Goal: Use online tool/utility: Utilize a website feature to perform a specific function

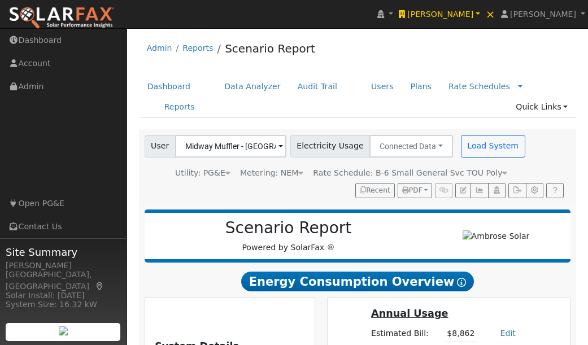
scroll to position [166, 0]
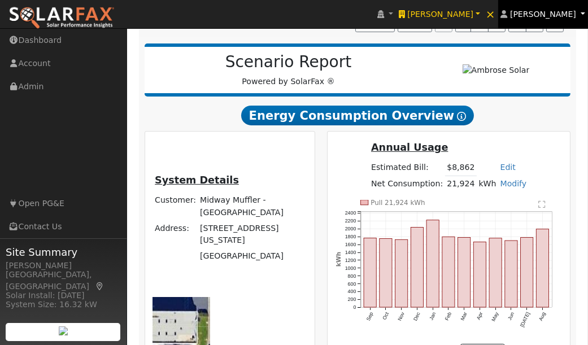
click at [557, 12] on span "[PERSON_NAME]" at bounding box center [543, 14] width 66 height 9
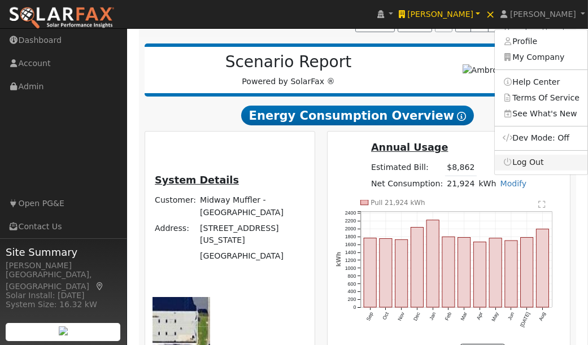
click at [531, 163] on link "Log Out" at bounding box center [541, 163] width 93 height 16
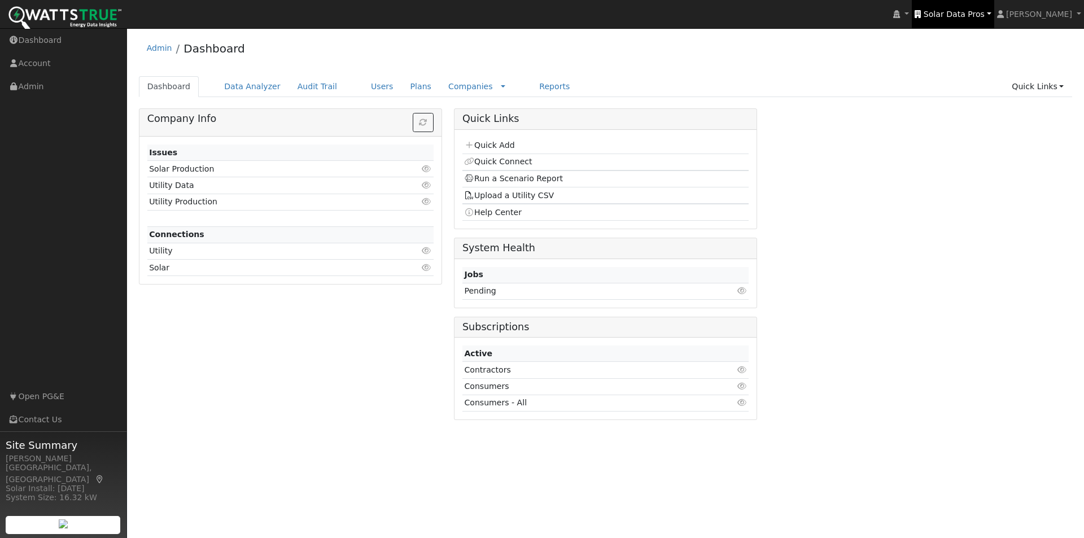
click at [976, 12] on span "Solar Data Pros" at bounding box center [954, 14] width 61 height 9
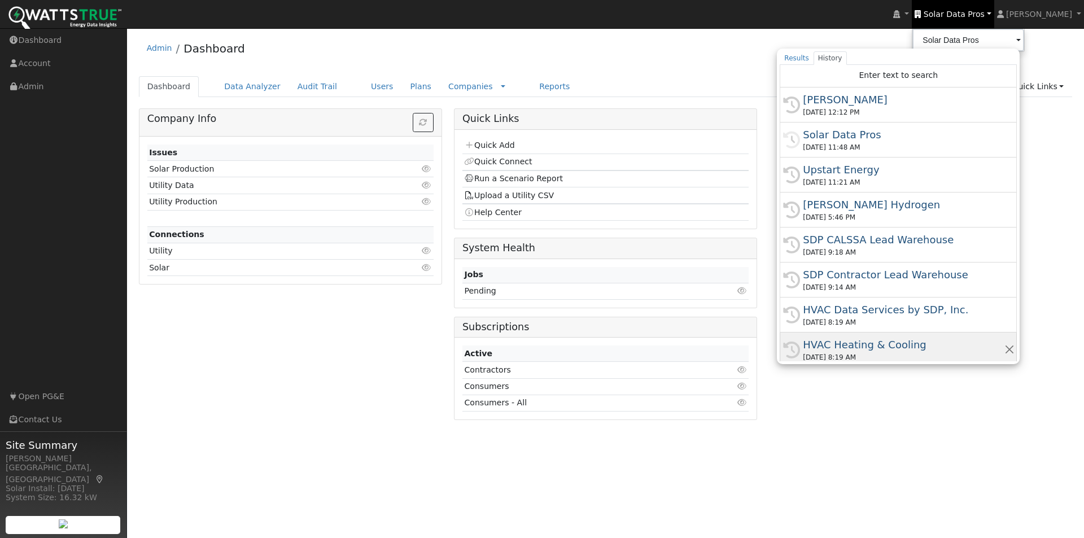
click at [869, 342] on div "HVAC Heating & Cooling" at bounding box center [903, 344] width 201 height 15
type input "HVAC Heating & Cooling"
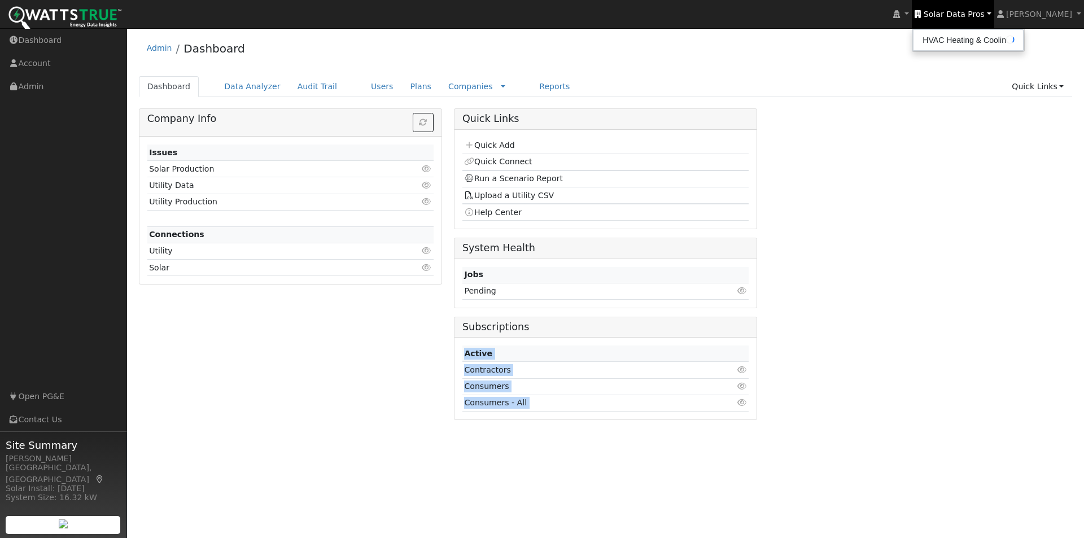
click at [869, 342] on div "Company Info Issues Solar Production Click to view Utility Data Click to view U…" at bounding box center [606, 268] width 946 height 320
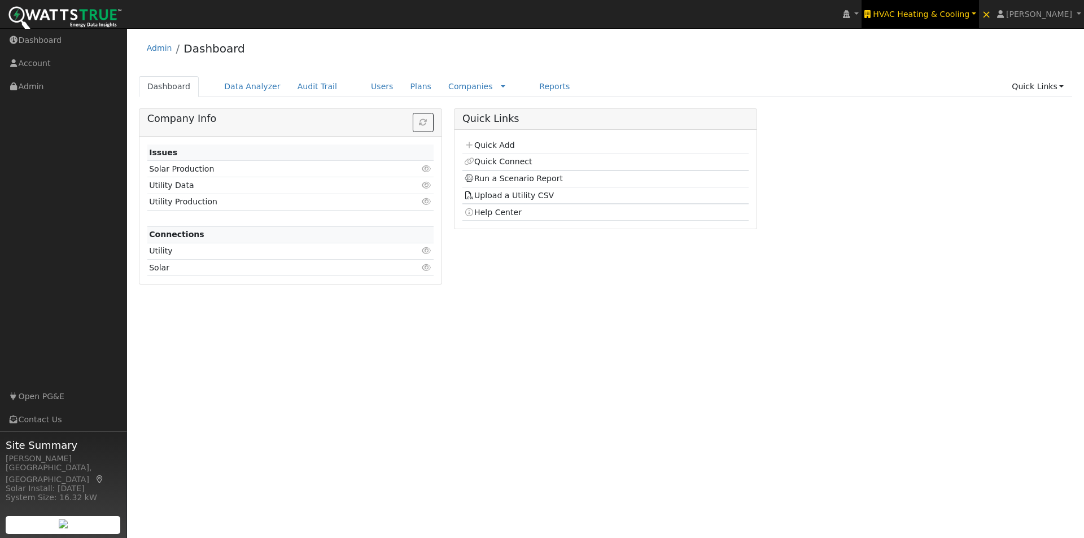
click at [949, 13] on span "HVAC Heating & Cooling" at bounding box center [921, 14] width 97 height 9
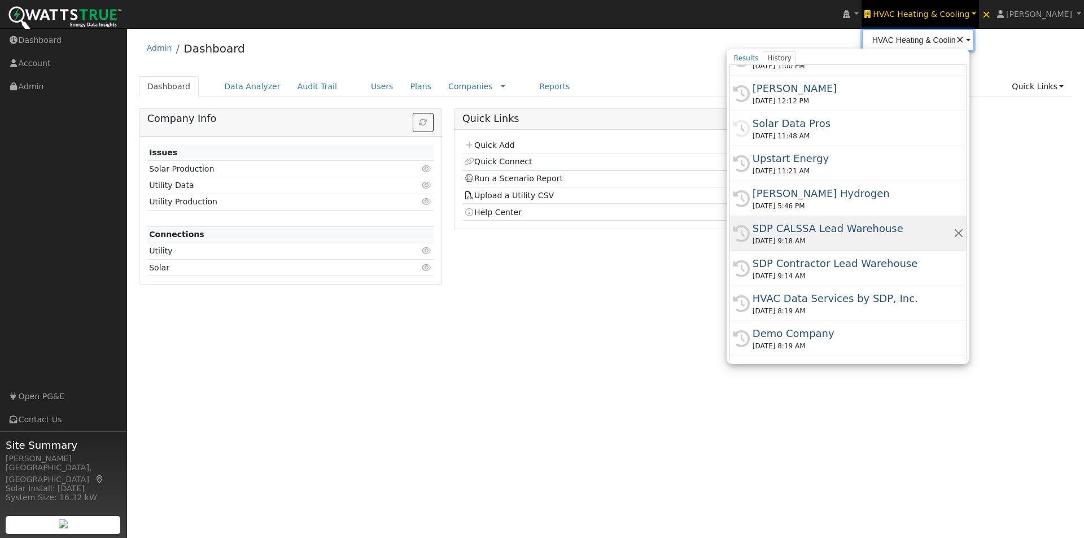
scroll to position [113, 0]
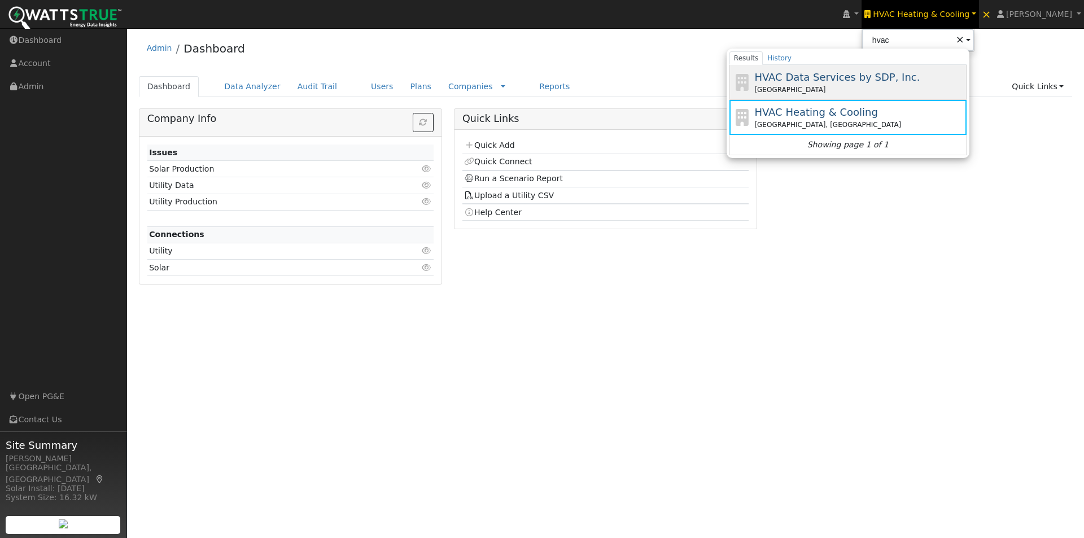
click at [836, 77] on span "HVAC Data Services by SDP, Inc." at bounding box center [837, 77] width 165 height 12
type input "HVAC Data Services by SDP, Inc."
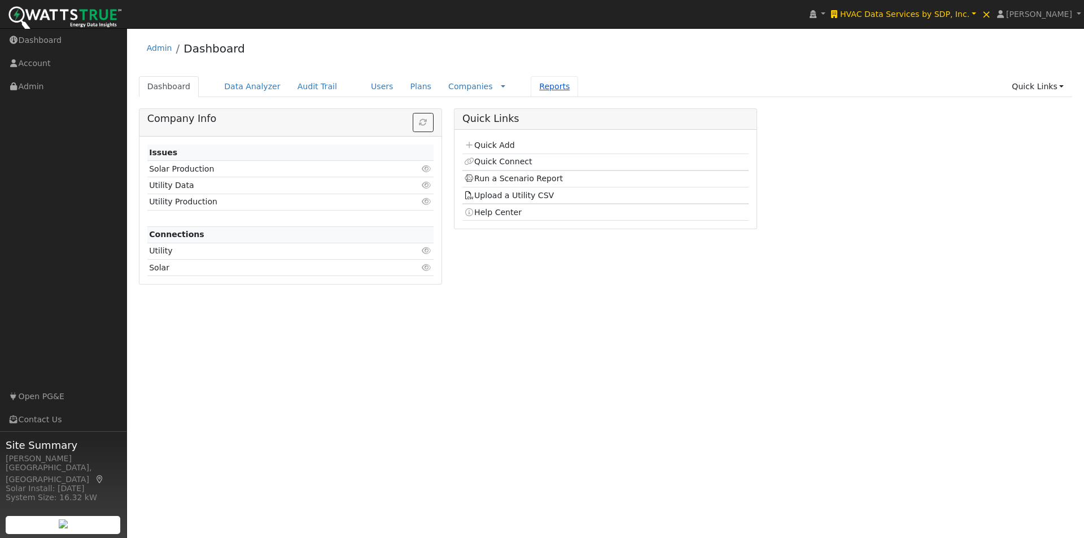
click at [531, 84] on link "Reports" at bounding box center [554, 86] width 47 height 21
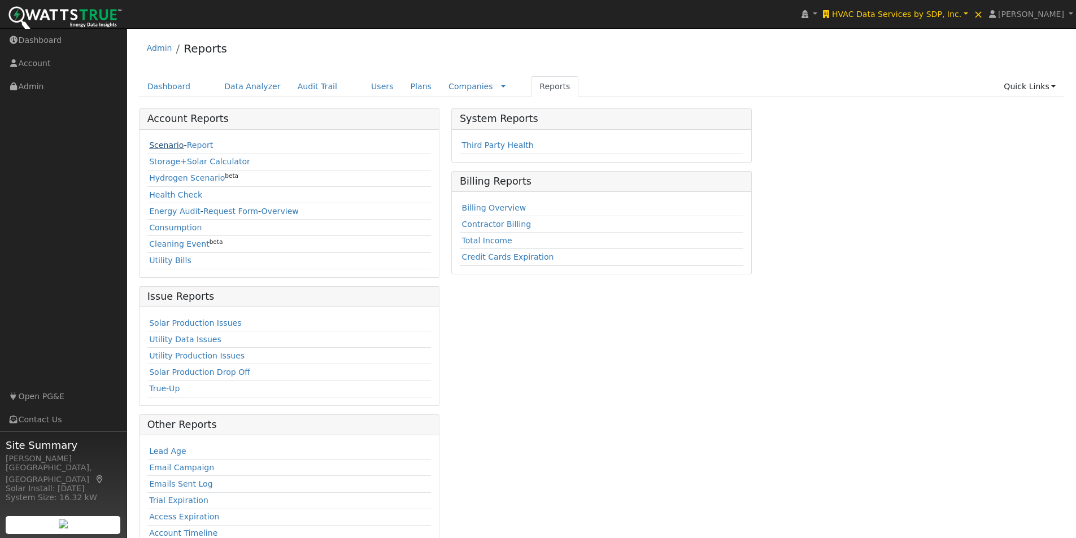
click at [162, 145] on link "Scenario" at bounding box center [166, 145] width 34 height 9
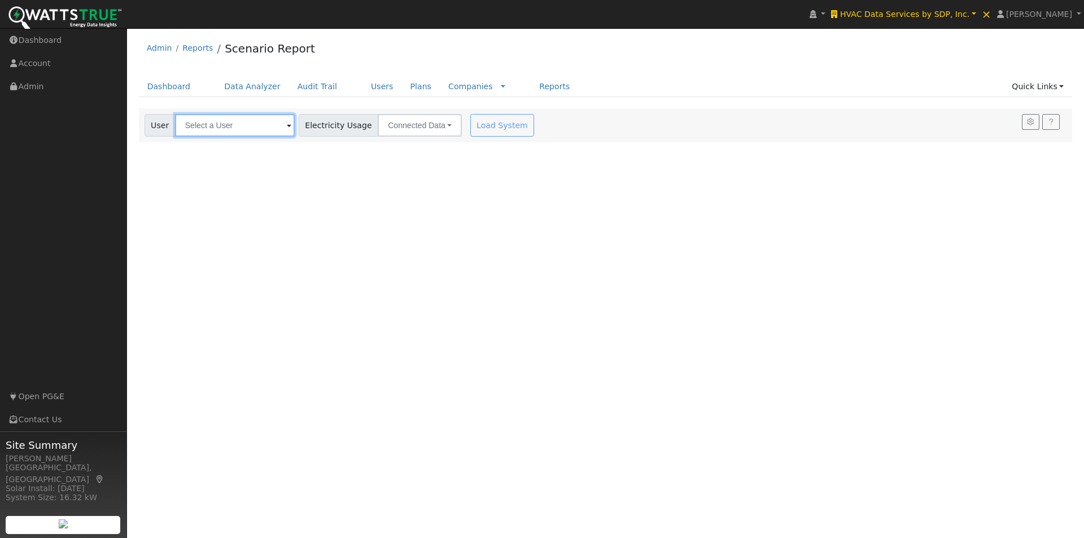
click at [219, 121] on input "text" at bounding box center [235, 125] width 120 height 23
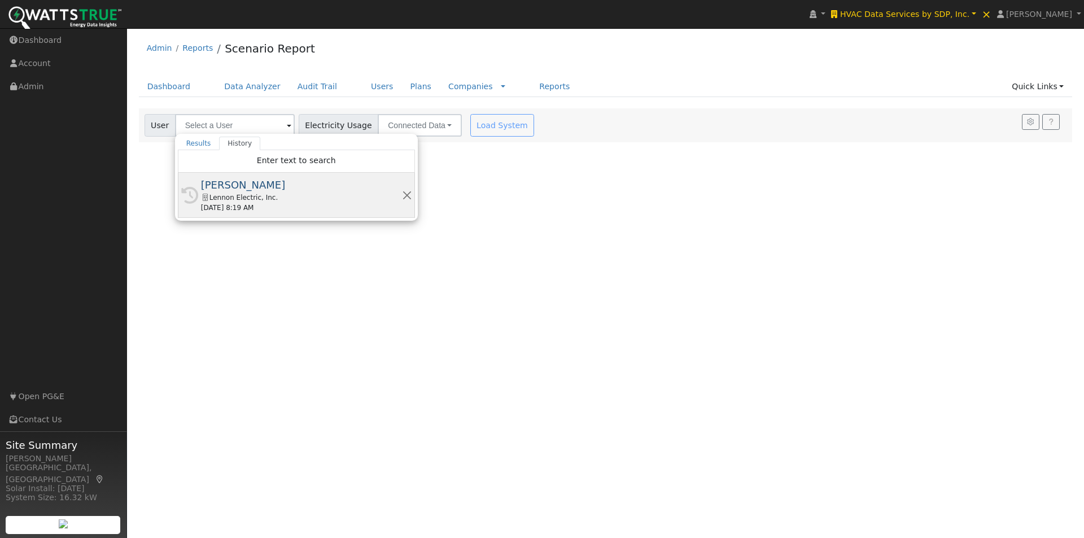
click at [225, 185] on div "[PERSON_NAME]" at bounding box center [301, 184] width 201 height 15
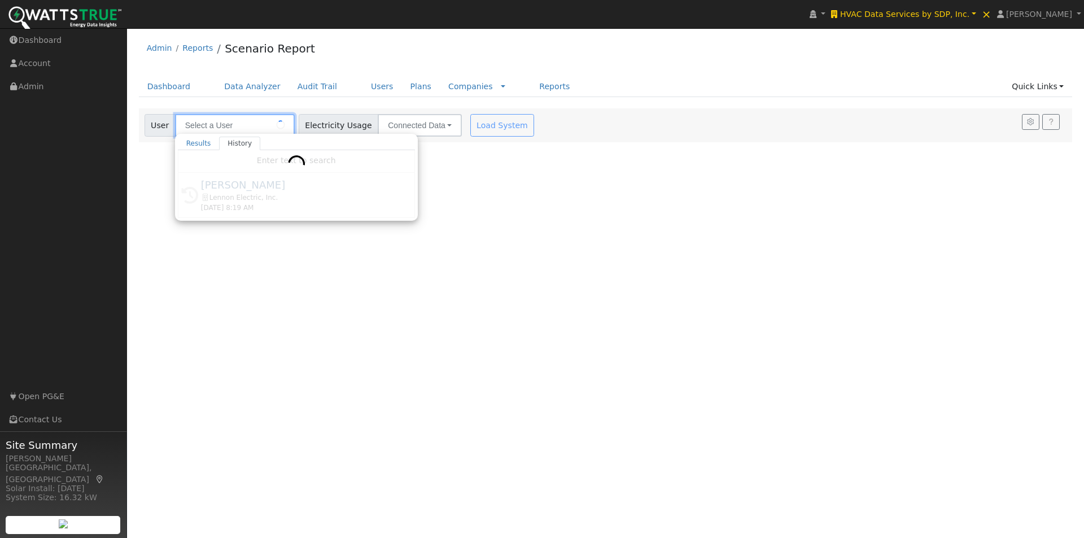
type input "[PERSON_NAME]"
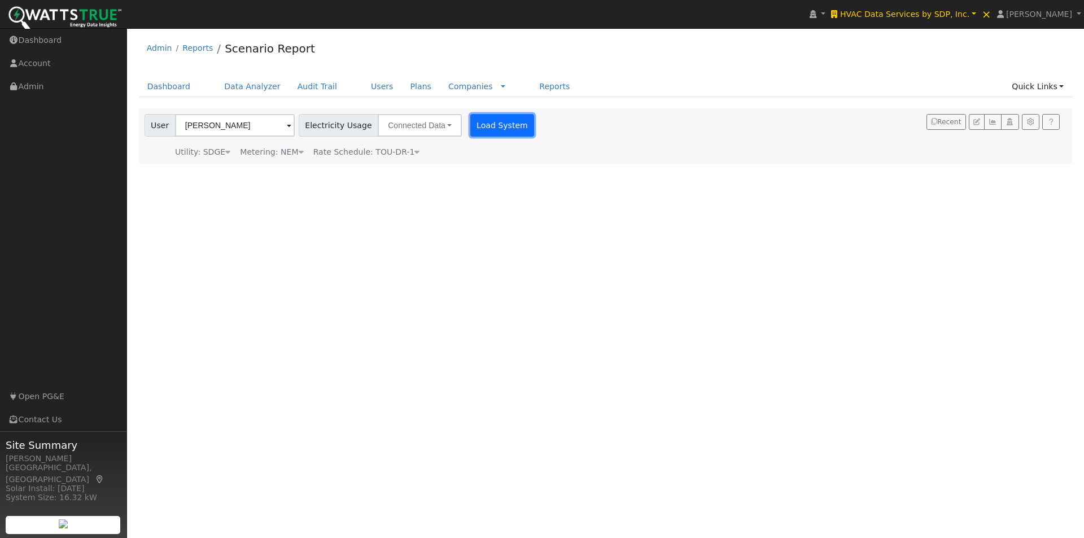
click at [490, 120] on button "Load System" at bounding box center [502, 125] width 64 height 23
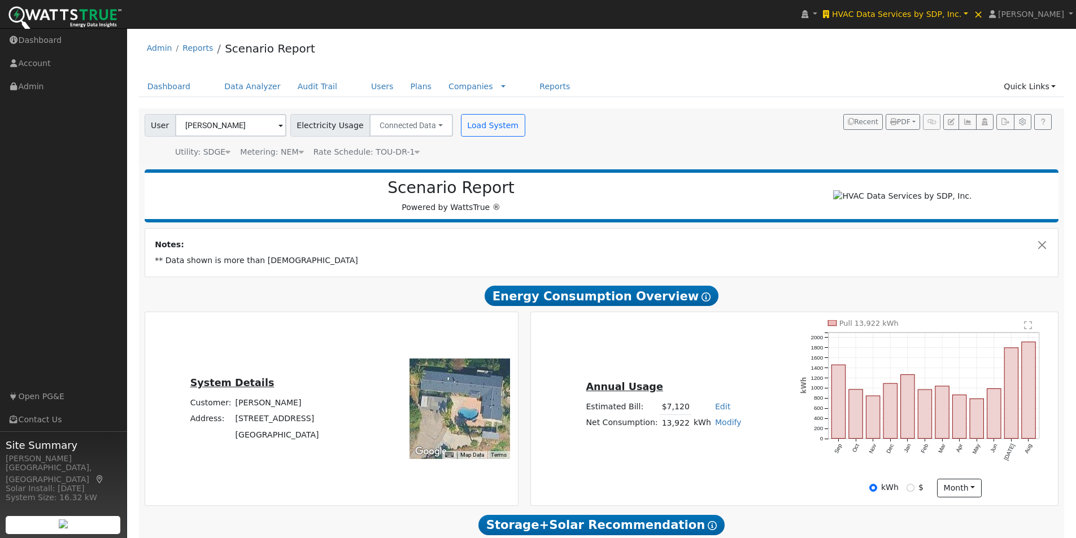
drag, startPoint x: 459, startPoint y: 412, endPoint x: 470, endPoint y: 387, distance: 27.8
click at [470, 387] on div at bounding box center [459, 409] width 101 height 101
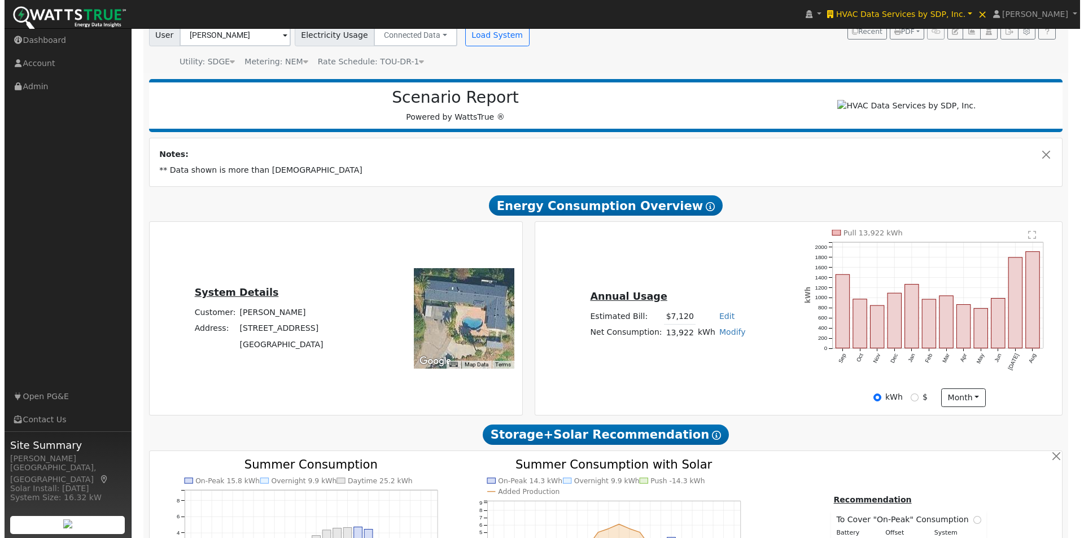
scroll to position [84, 0]
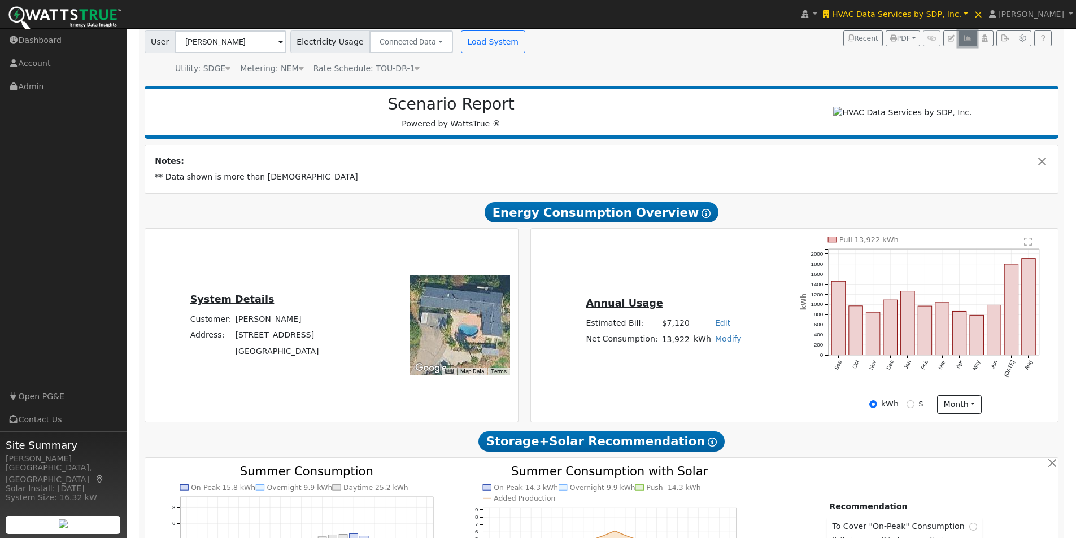
click at [966, 36] on icon "button" at bounding box center [967, 38] width 8 height 7
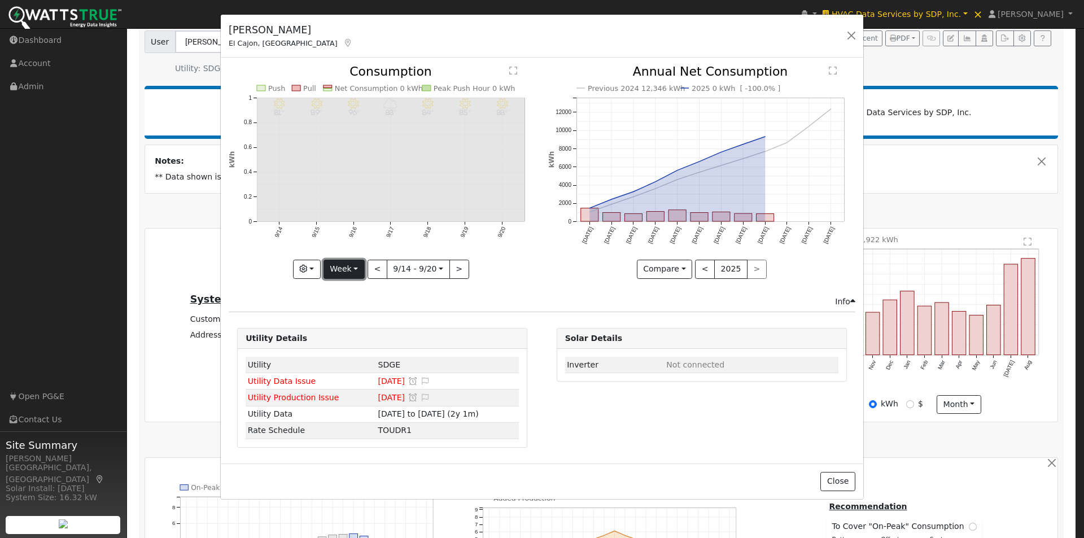
click at [348, 271] on button "Week" at bounding box center [344, 269] width 41 height 19
click at [346, 338] on link "Year" at bounding box center [363, 340] width 79 height 16
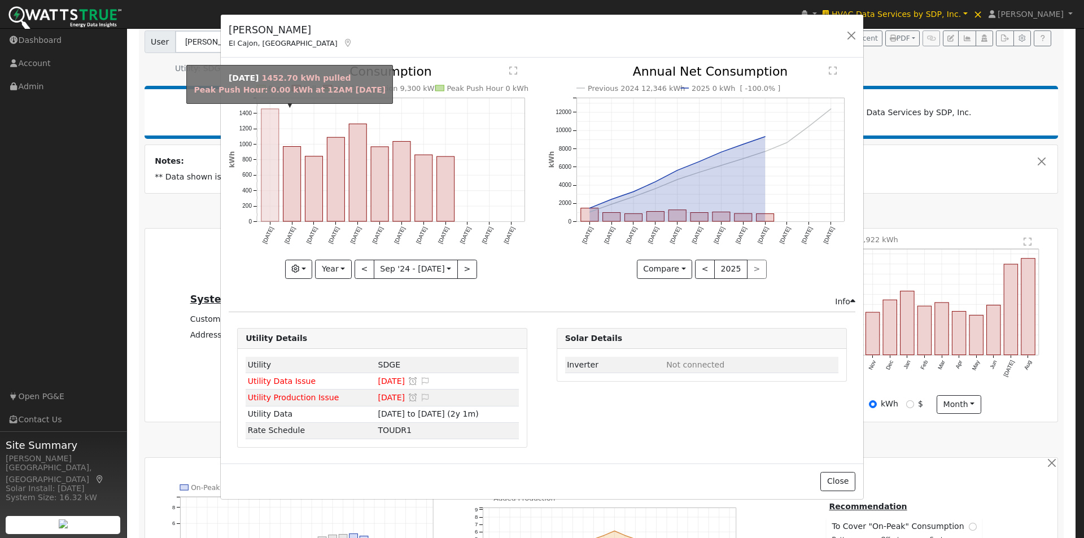
click at [264, 171] on rect "onclick=""" at bounding box center [270, 165] width 18 height 112
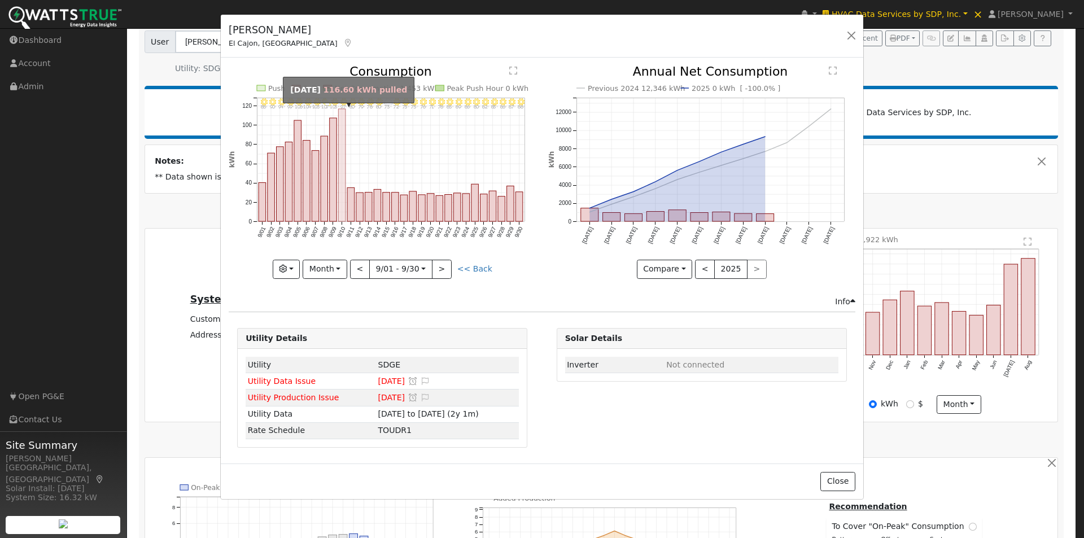
click at [342, 139] on rect "onclick=""" at bounding box center [342, 165] width 7 height 112
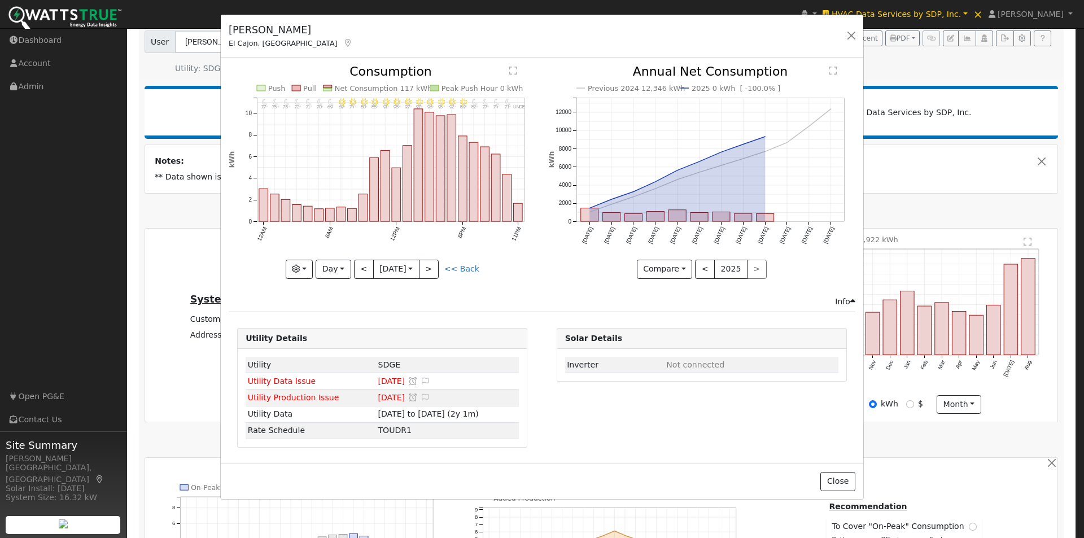
click at [514, 68] on text "" at bounding box center [513, 70] width 8 height 9
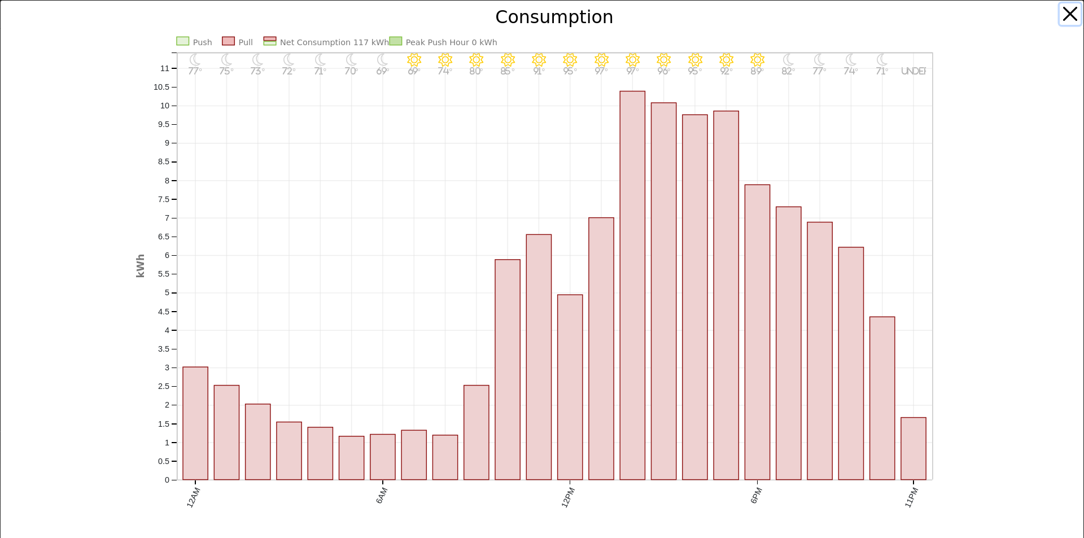
click at [1061, 15] on button "button" at bounding box center [1070, 13] width 21 height 21
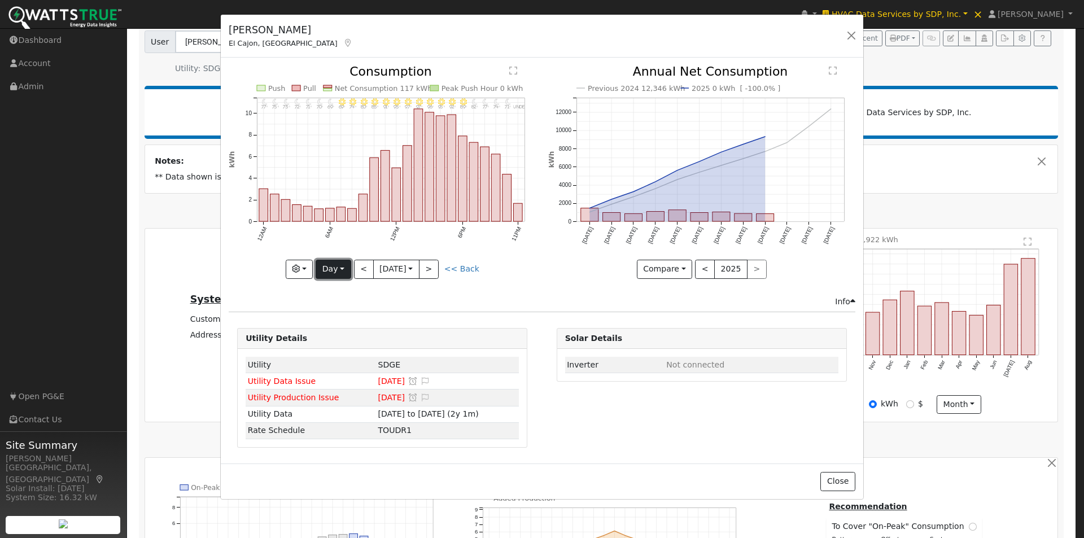
click at [327, 271] on button "Day" at bounding box center [333, 269] width 35 height 19
click at [332, 326] on link "Month" at bounding box center [355, 324] width 79 height 16
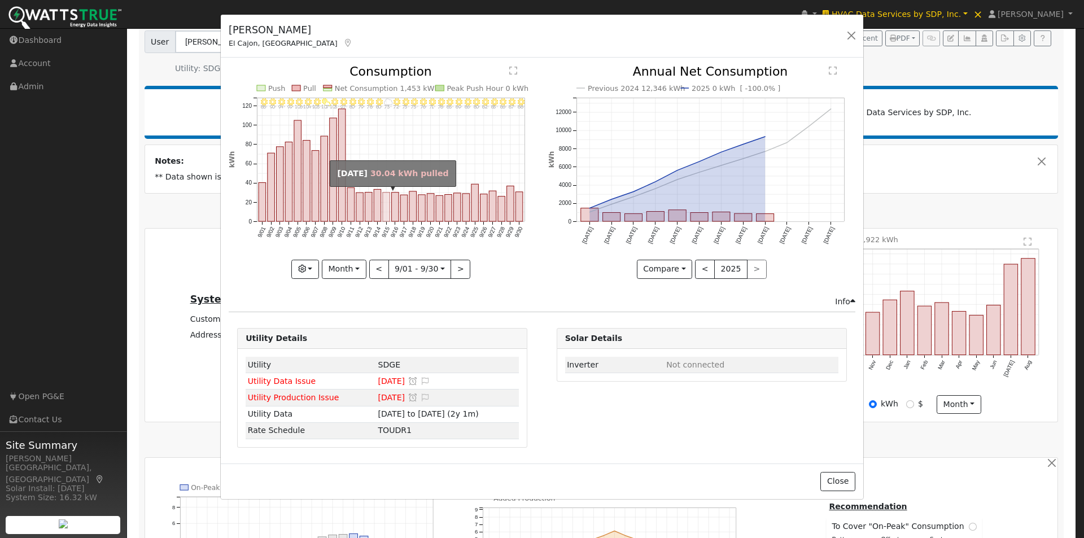
click at [386, 201] on rect "onclick=""" at bounding box center [386, 207] width 7 height 29
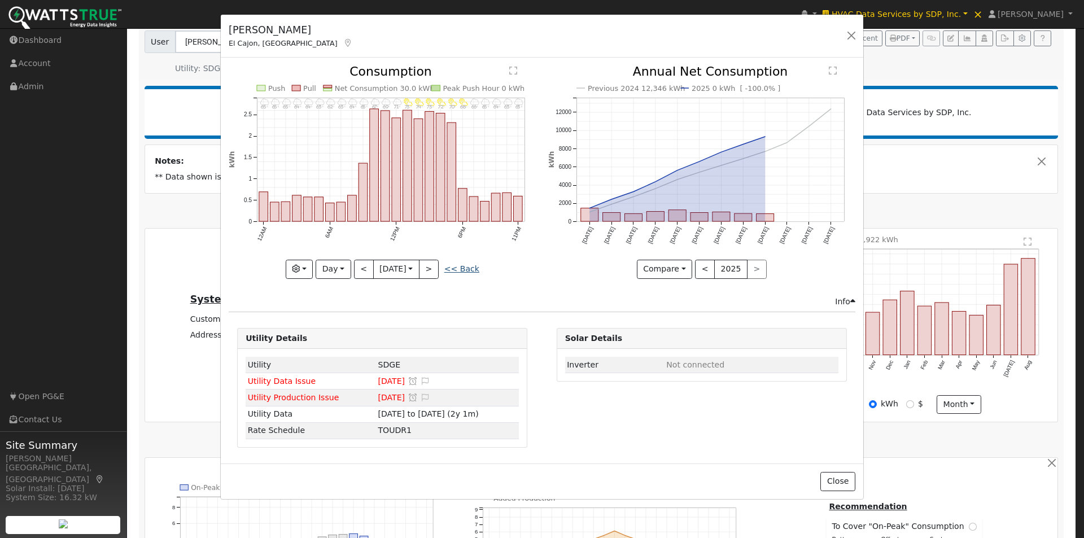
click at [463, 264] on link "<< Back" at bounding box center [461, 268] width 35 height 9
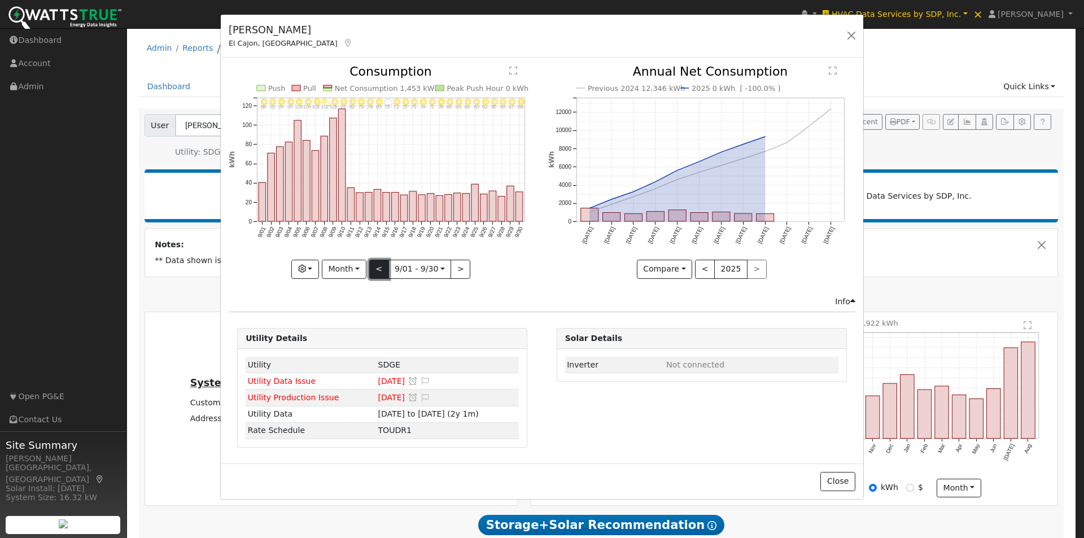
click at [372, 268] on button "<" at bounding box center [379, 269] width 20 height 19
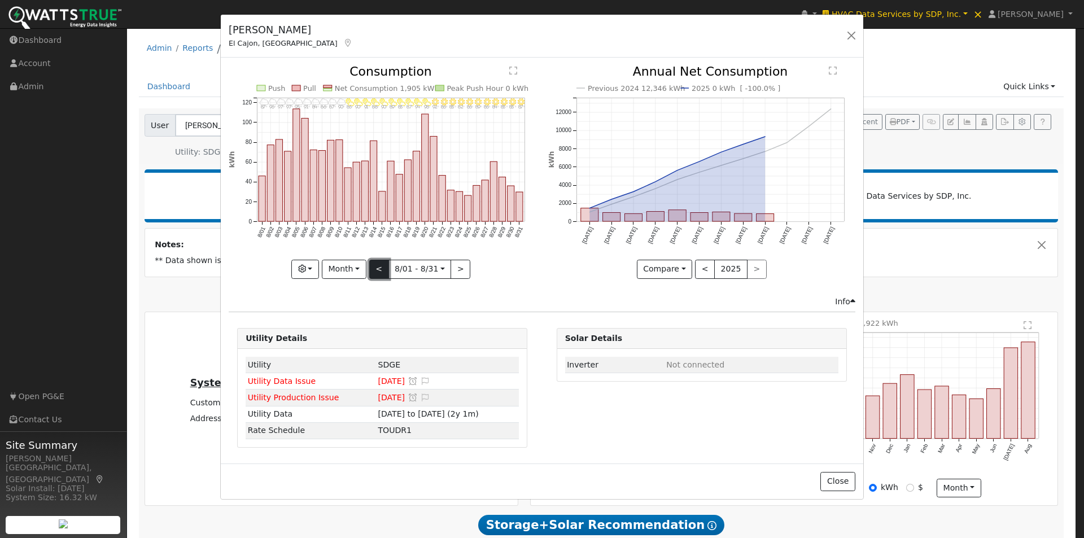
click at [376, 265] on button "<" at bounding box center [379, 269] width 20 height 19
type input "[DATE]"
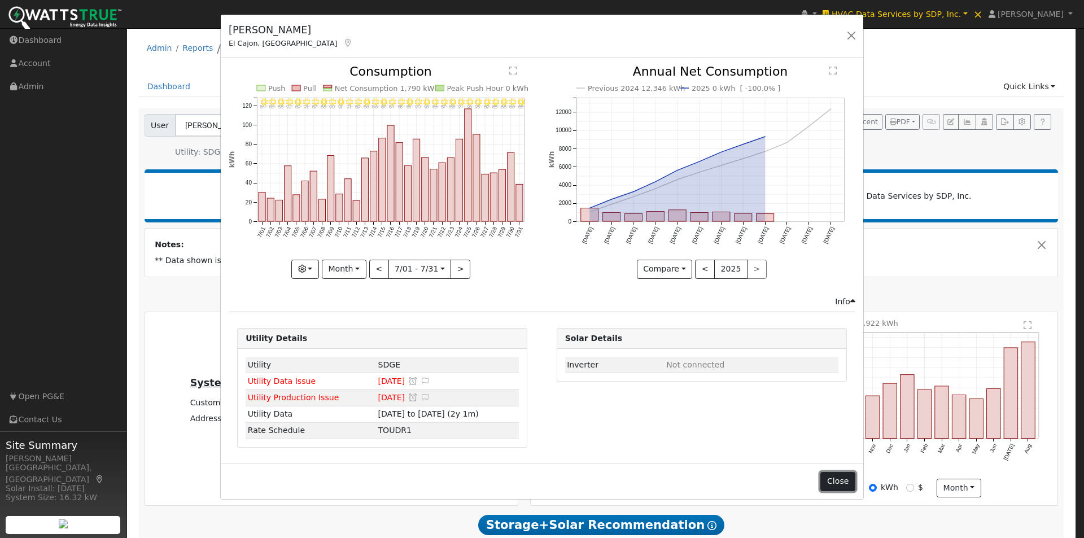
click at [836, 477] on button "Close" at bounding box center [838, 481] width 34 height 19
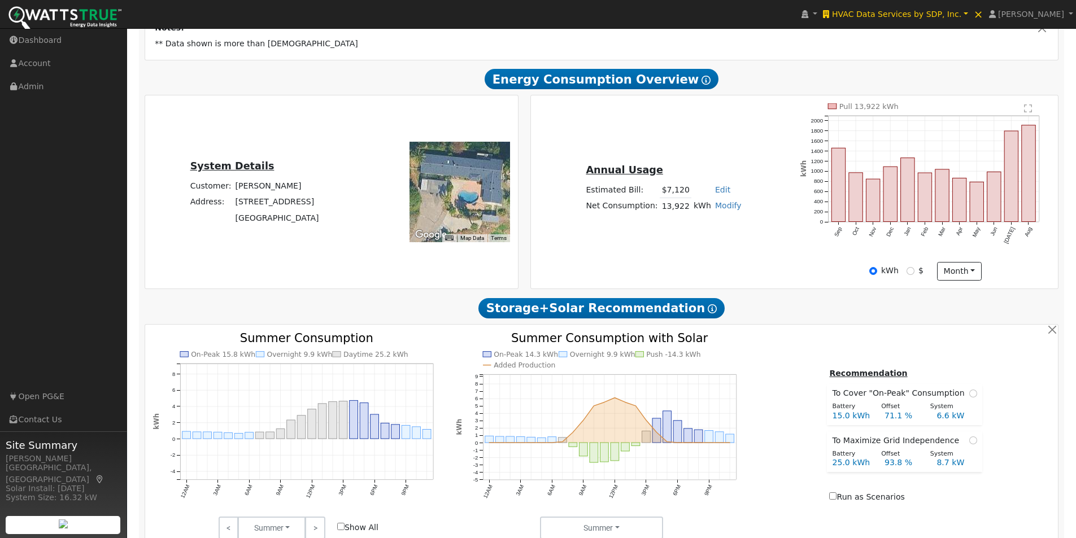
scroll to position [226, 0]
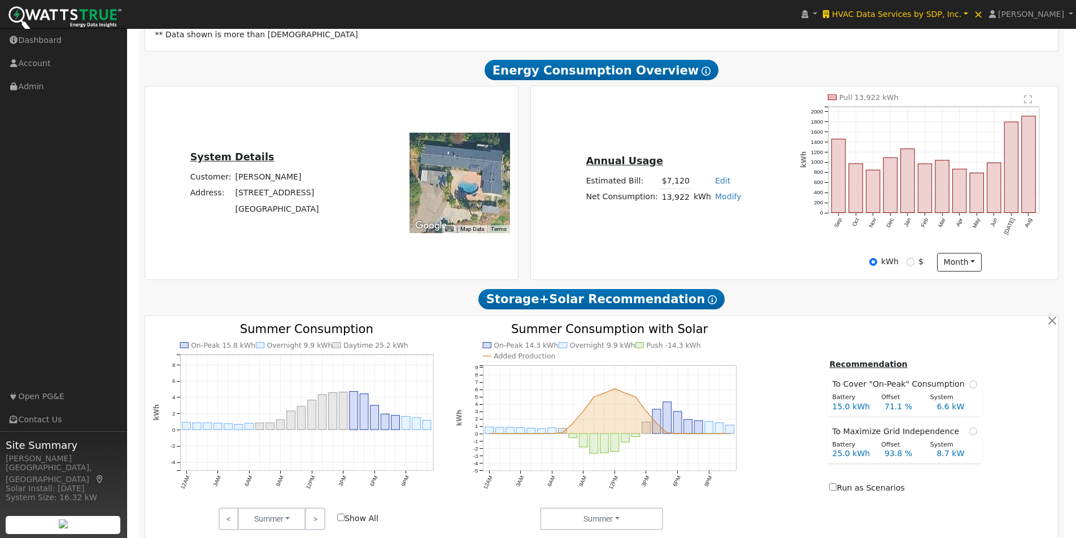
click at [721, 199] on link "Modify" at bounding box center [728, 196] width 27 height 9
click at [672, 219] on link "Add Consumption" at bounding box center [685, 216] width 94 height 16
type input "13922"
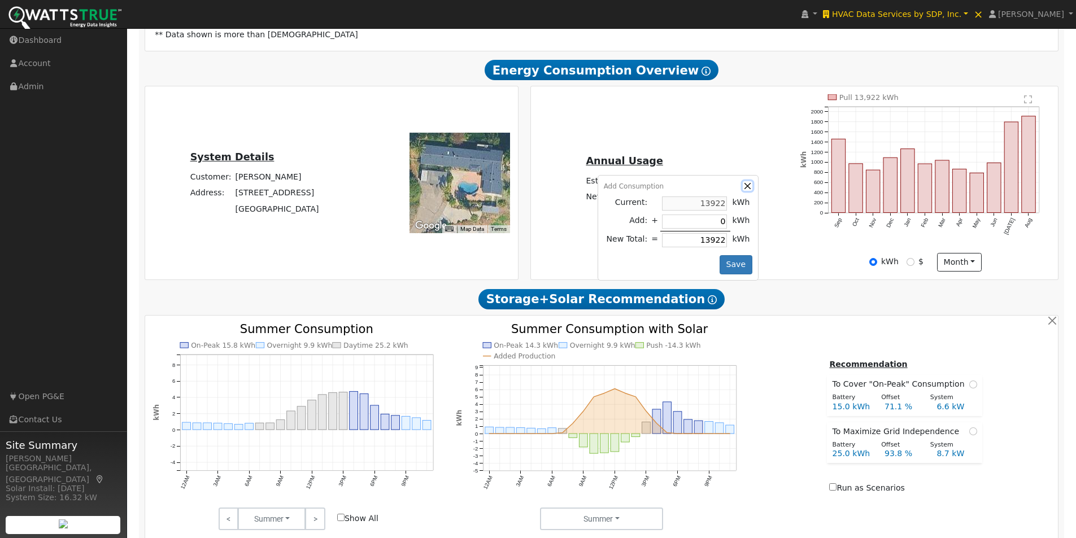
click at [743, 189] on button "button" at bounding box center [748, 186] width 10 height 10
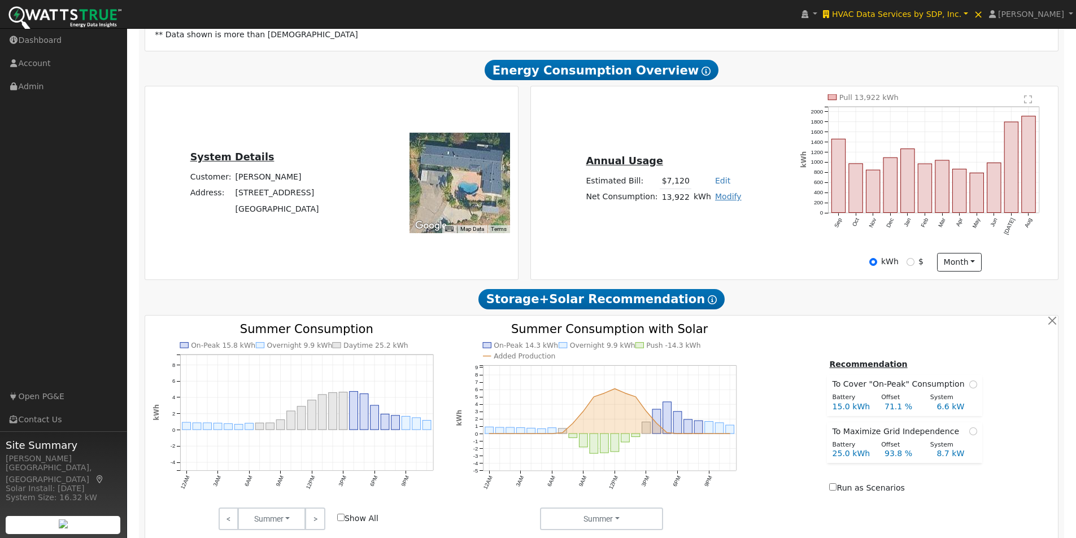
click at [723, 201] on link "Modify" at bounding box center [728, 196] width 27 height 9
click at [673, 243] on link "Add Electric Vehicle" at bounding box center [685, 241] width 94 height 16
type input "200"
click at [634, 207] on input "200" at bounding box center [637, 204] width 65 height 14
click at [743, 190] on button "button" at bounding box center [748, 186] width 10 height 10
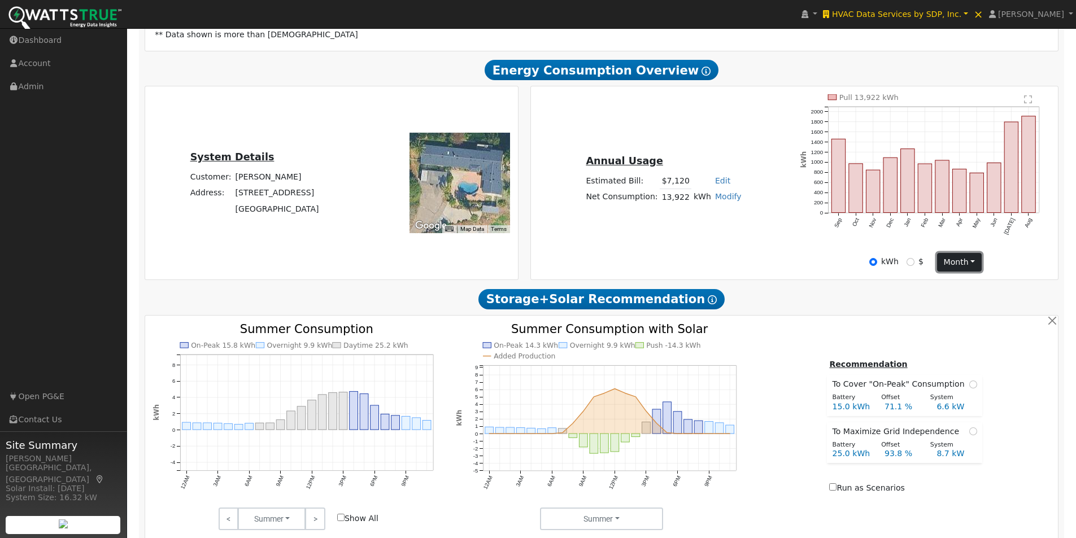
click at [961, 268] on button "month" at bounding box center [959, 262] width 45 height 19
drag, startPoint x: 949, startPoint y: 288, endPoint x: 1074, endPoint y: 245, distance: 132.0
click at [951, 289] on link "Day" at bounding box center [977, 286] width 79 height 16
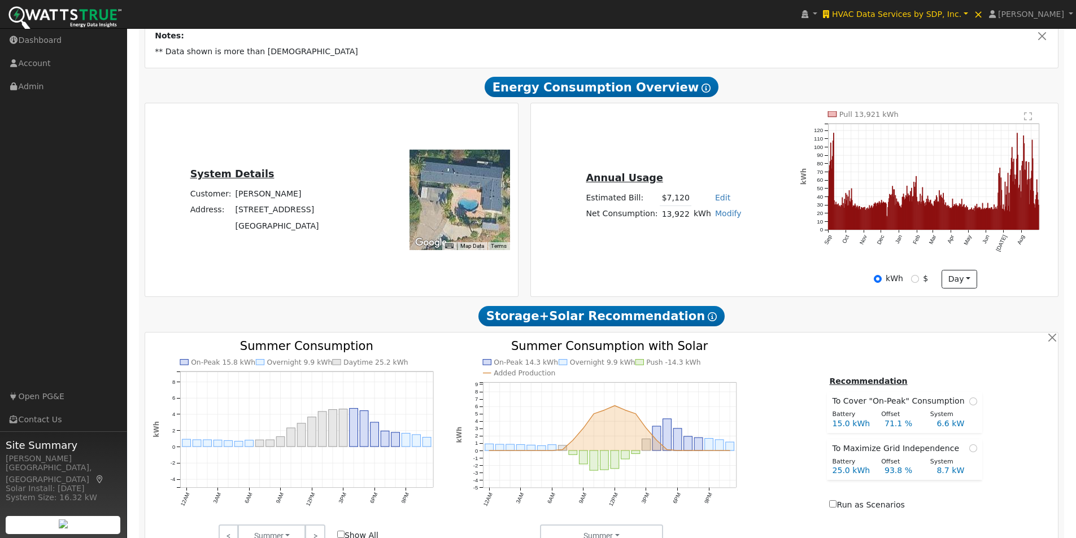
scroll to position [197, 0]
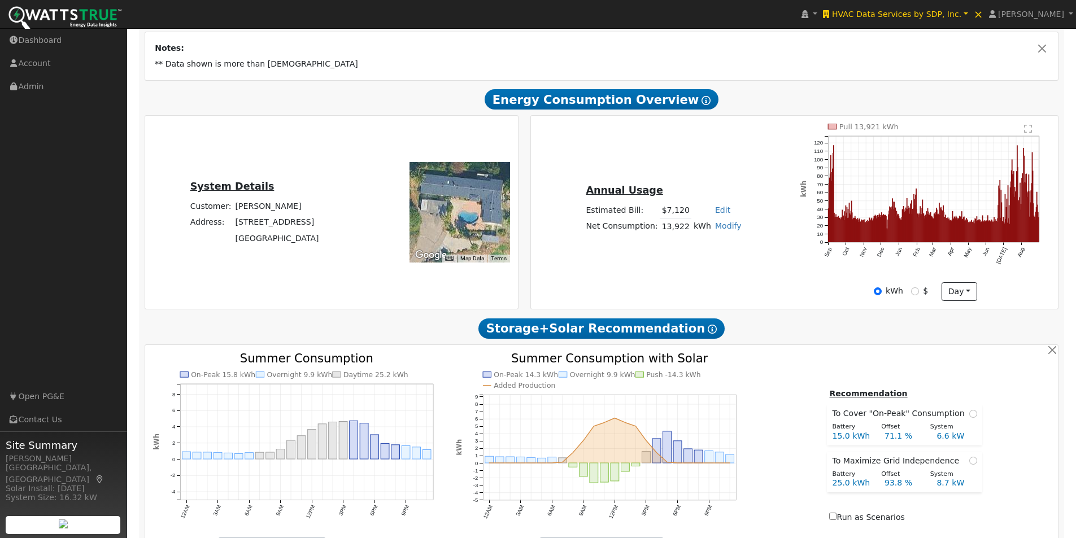
click at [1028, 133] on text "" at bounding box center [1028, 128] width 8 height 9
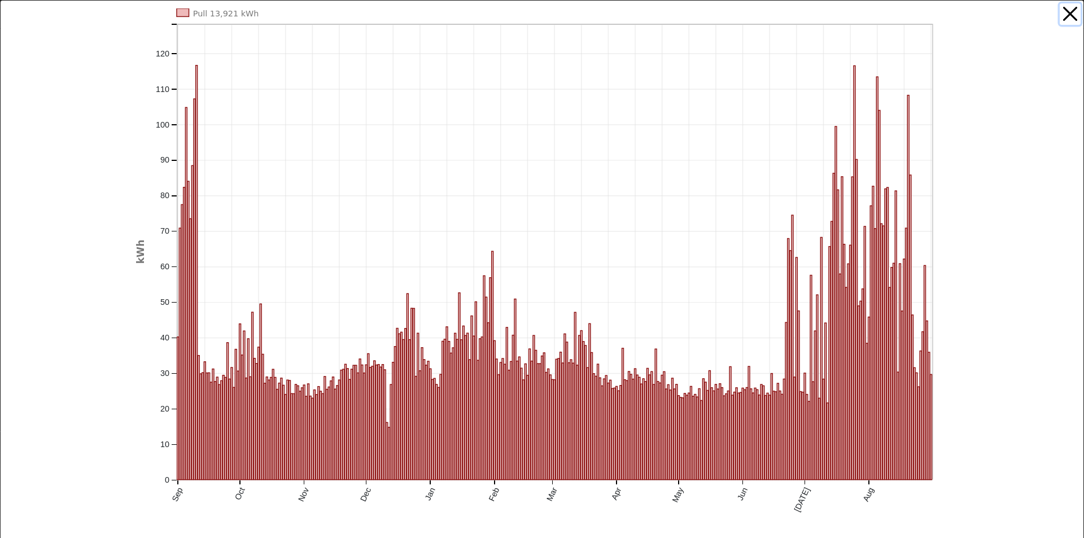
click at [1062, 12] on button "button" at bounding box center [1070, 13] width 21 height 21
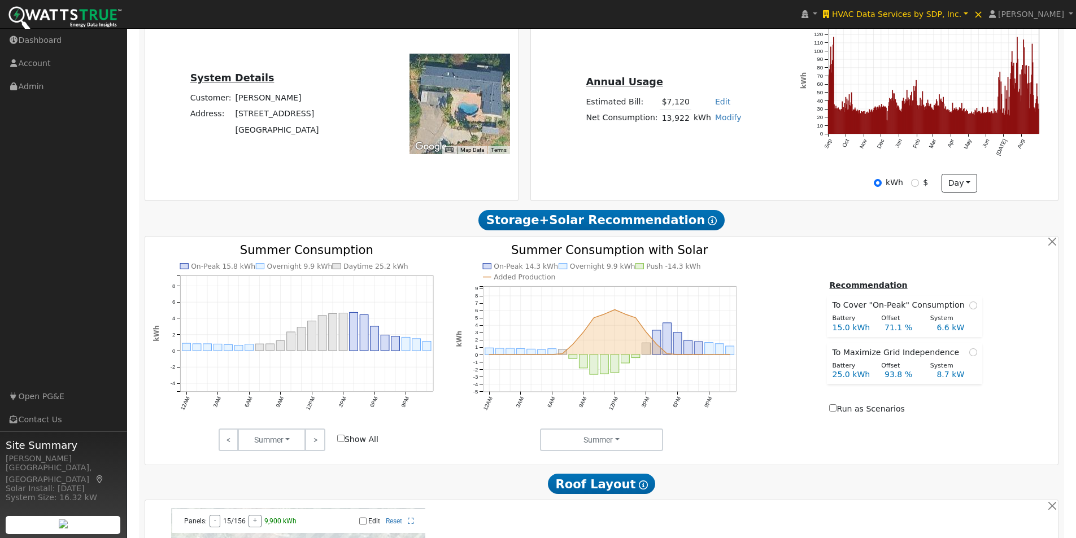
scroll to position [309, 0]
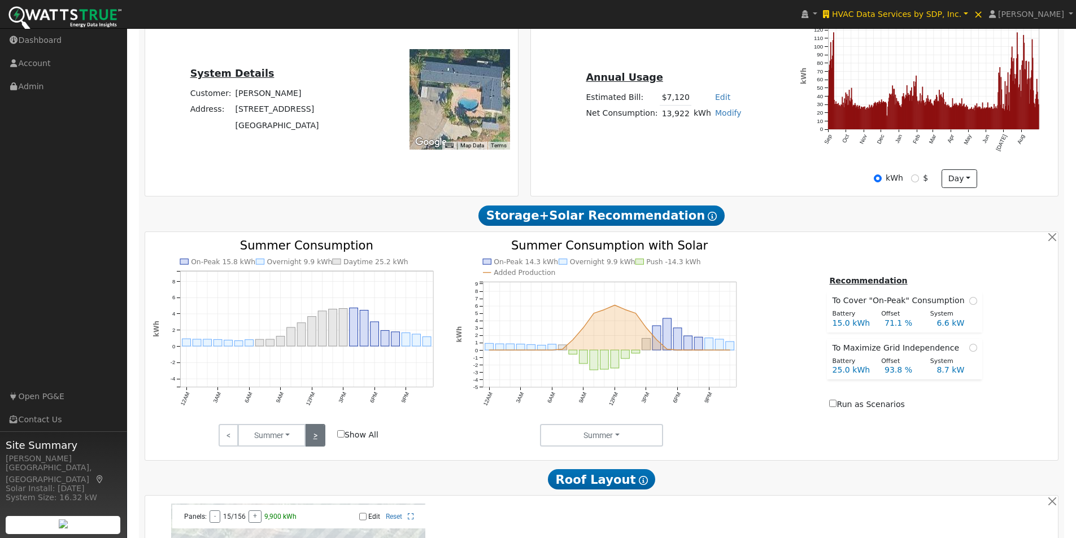
click at [315, 440] on link ">" at bounding box center [315, 435] width 20 height 23
click at [315, 439] on link ">" at bounding box center [315, 435] width 20 height 23
click at [315, 437] on link ">" at bounding box center [315, 435] width 20 height 23
click at [339, 437] on input "Show All" at bounding box center [340, 433] width 7 height 7
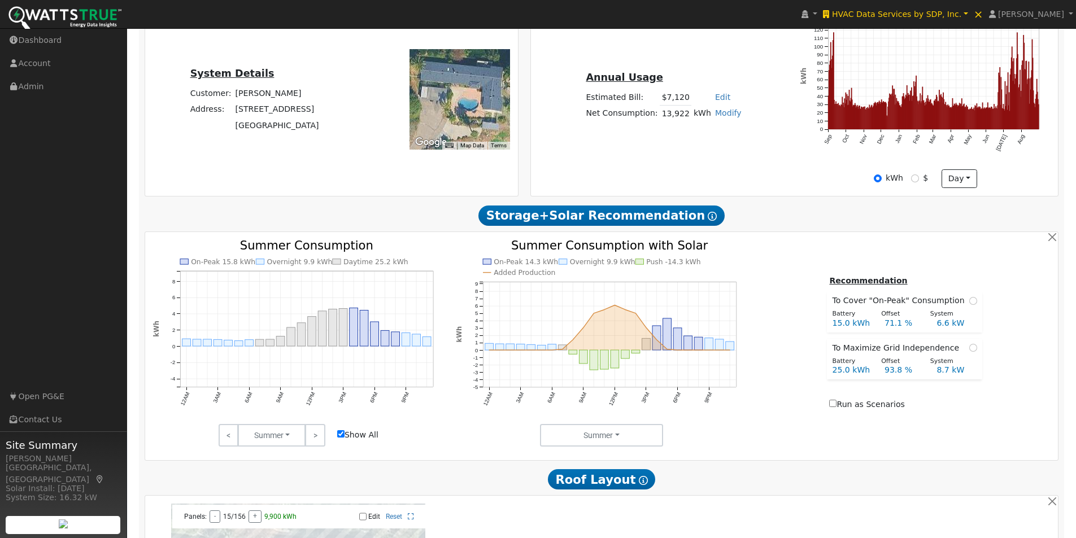
checkbox input "true"
click at [313, 441] on link ">" at bounding box center [315, 435] width 20 height 23
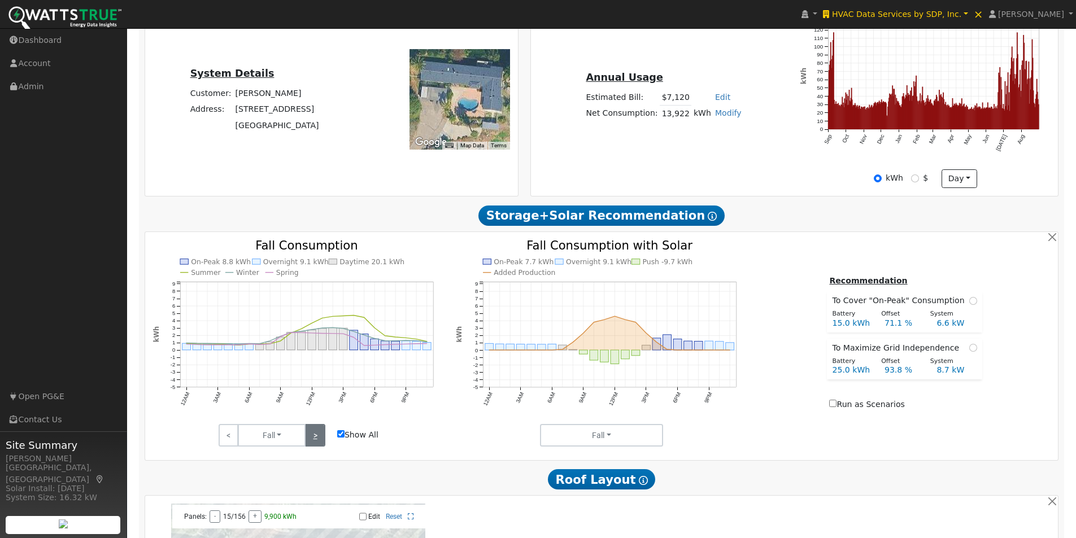
click at [313, 441] on link ">" at bounding box center [315, 435] width 20 height 23
click at [226, 437] on link "<" at bounding box center [229, 435] width 20 height 23
click at [312, 437] on link ">" at bounding box center [315, 435] width 20 height 23
click at [317, 437] on link ">" at bounding box center [315, 435] width 20 height 23
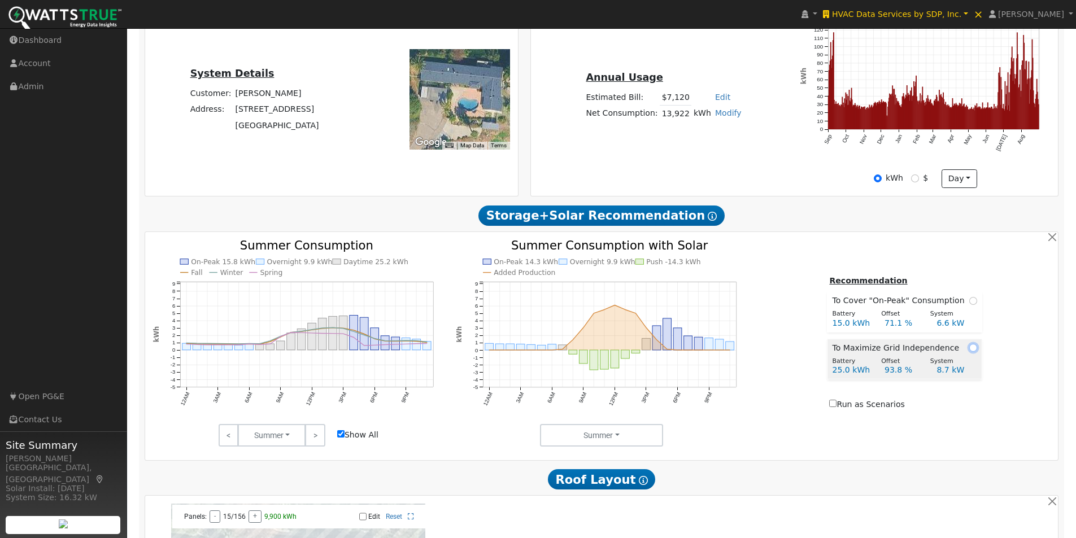
click at [969, 352] on input "radio" at bounding box center [973, 348] width 8 height 8
radio input "true"
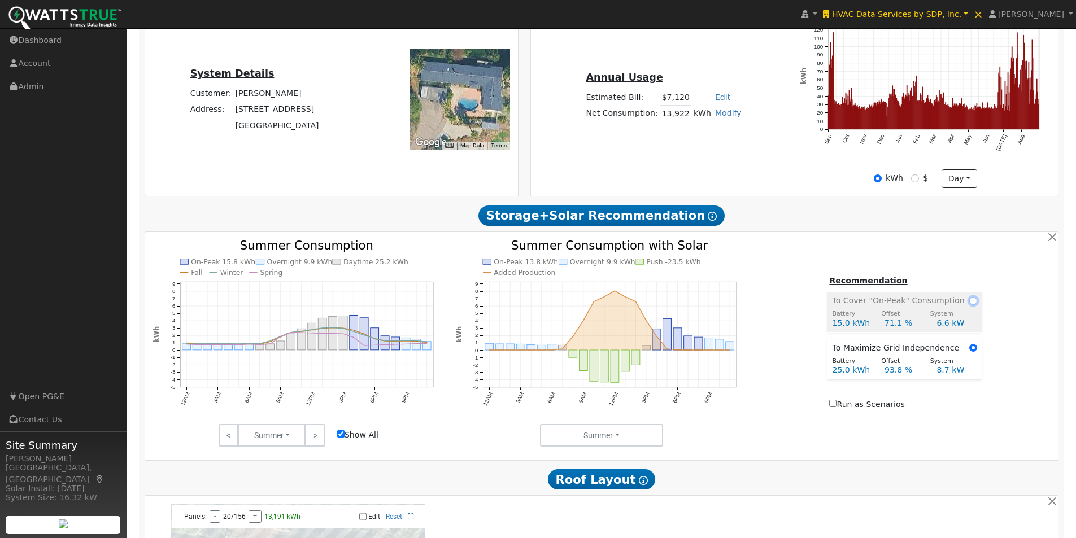
click at [969, 304] on input "radio" at bounding box center [973, 301] width 8 height 8
radio input "true"
click at [969, 352] on input "radio" at bounding box center [973, 348] width 8 height 8
radio input "true"
radio input "false"
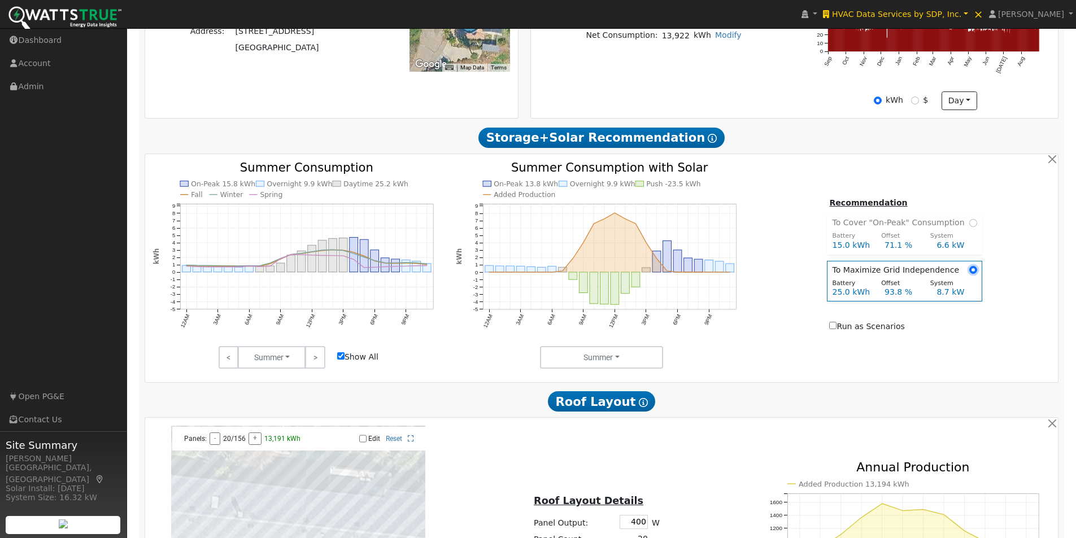
scroll to position [592, 0]
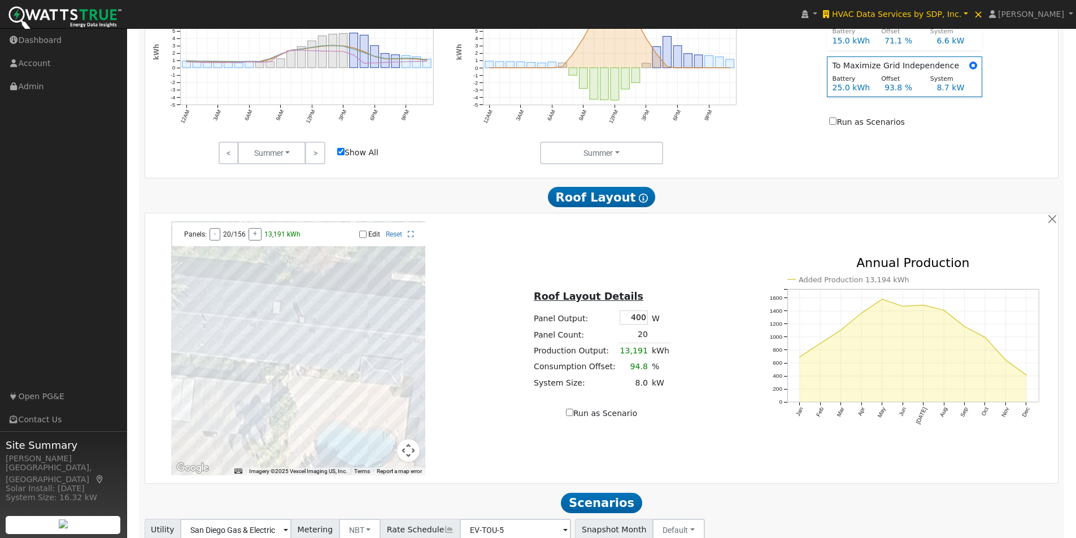
drag, startPoint x: 321, startPoint y: 344, endPoint x: 393, endPoint y: 330, distance: 73.1
click at [383, 354] on div at bounding box center [298, 348] width 254 height 254
click at [361, 238] on input "Edit" at bounding box center [362, 234] width 7 height 8
click at [256, 346] on div at bounding box center [298, 348] width 254 height 254
click at [238, 364] on div at bounding box center [298, 348] width 254 height 254
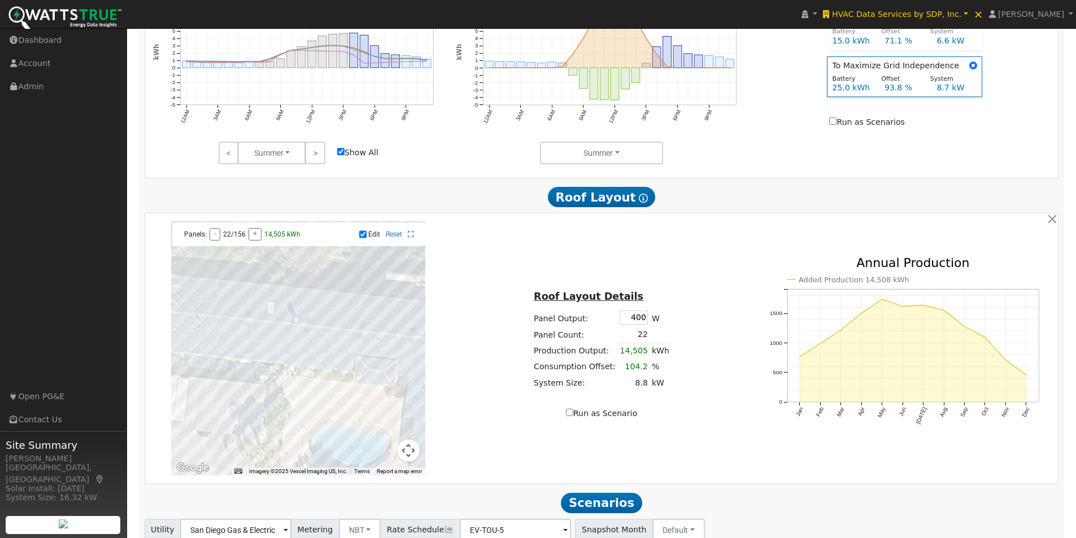
click at [227, 360] on div at bounding box center [298, 348] width 254 height 254
click at [353, 358] on div at bounding box center [298, 348] width 254 height 254
click at [345, 356] on div at bounding box center [298, 348] width 254 height 254
click at [322, 369] on div at bounding box center [298, 348] width 254 height 254
click at [312, 373] on div at bounding box center [298, 348] width 254 height 254
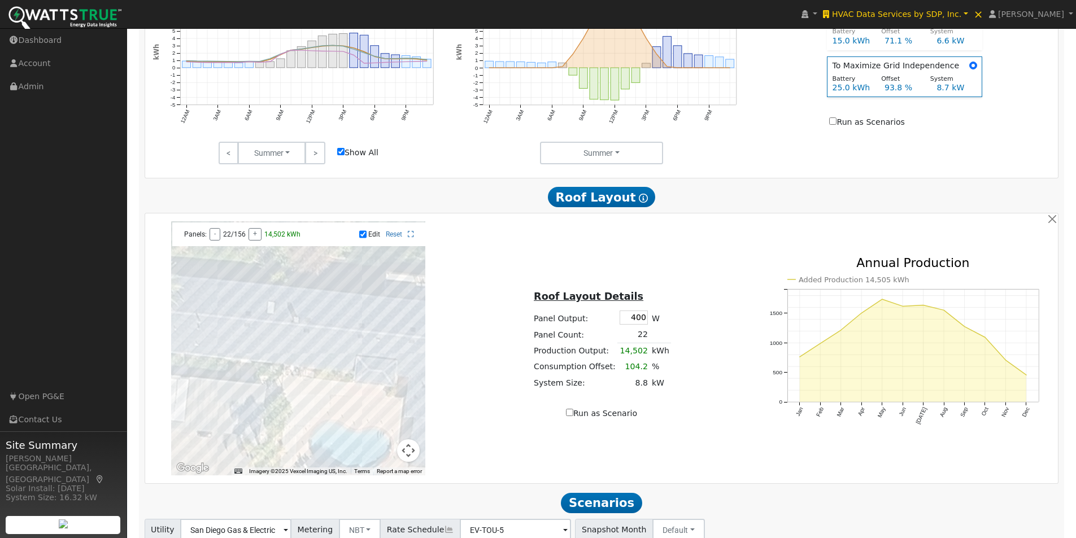
click at [323, 372] on div at bounding box center [298, 348] width 254 height 254
click at [332, 374] on div at bounding box center [298, 348] width 254 height 254
click at [361, 238] on input "Edit" at bounding box center [362, 234] width 7 height 8
checkbox input "false"
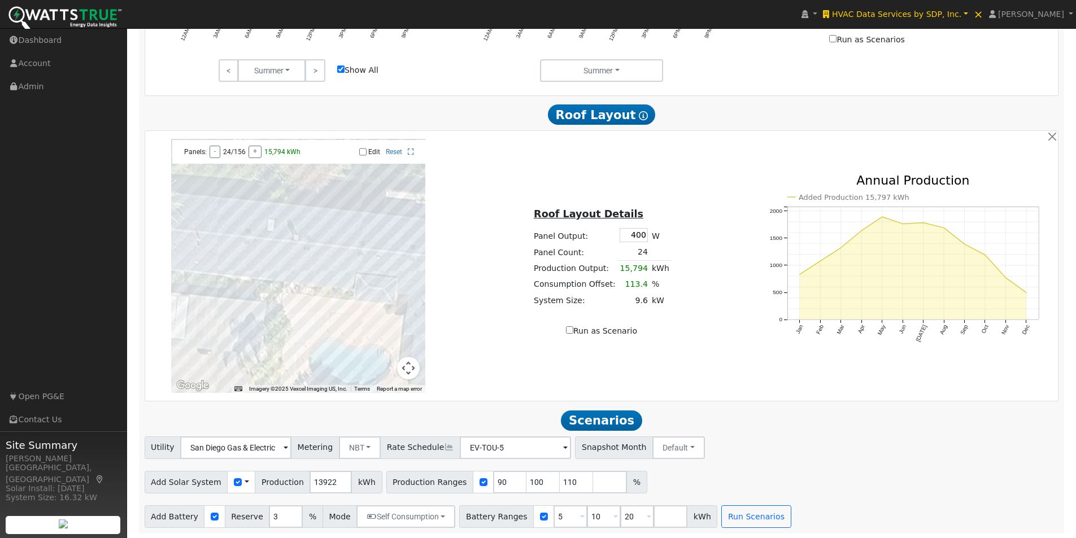
scroll to position [681, 0]
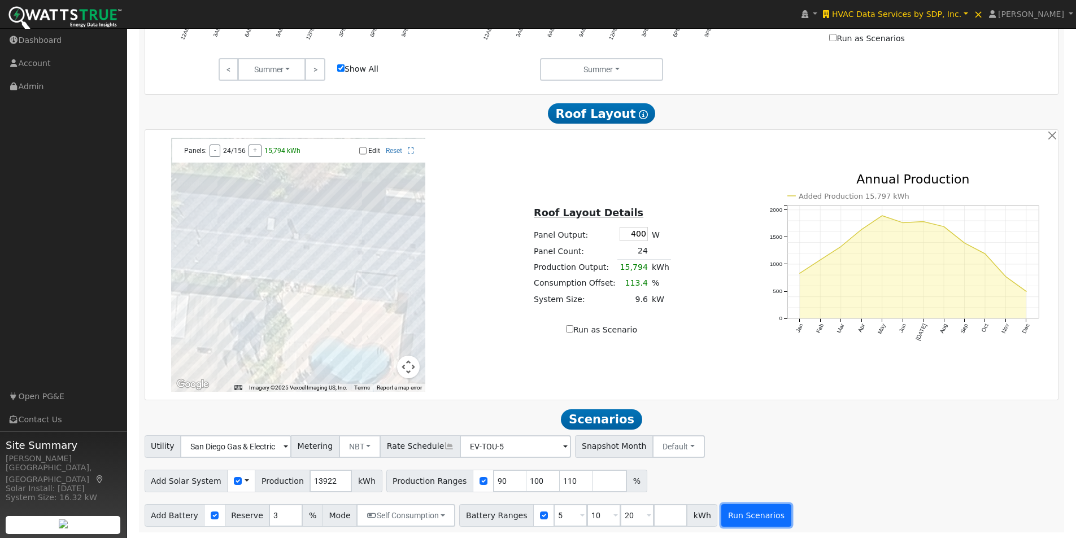
click at [740, 520] on button "Run Scenarios" at bounding box center [755, 515] width 69 height 23
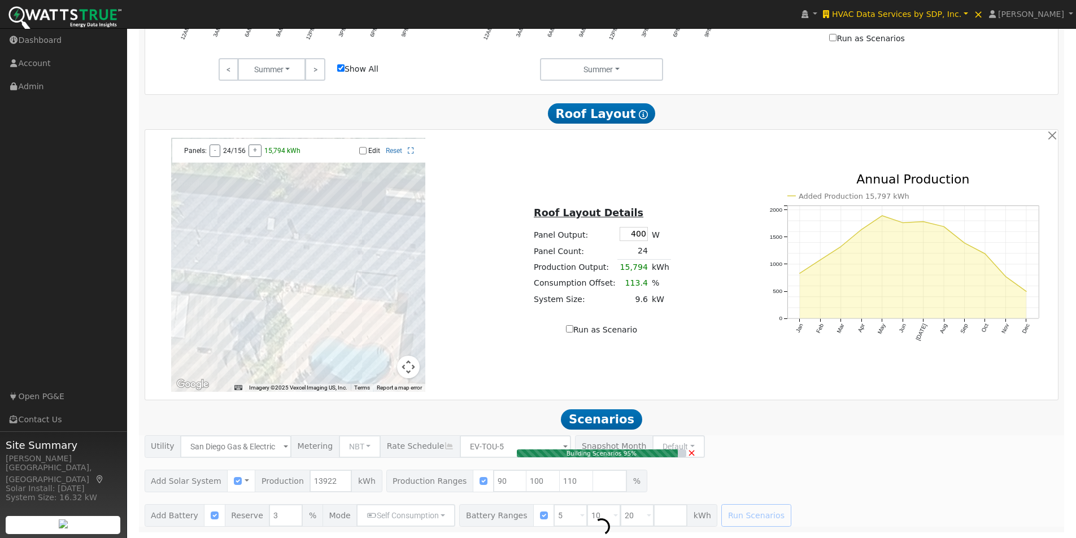
type input "8.4"
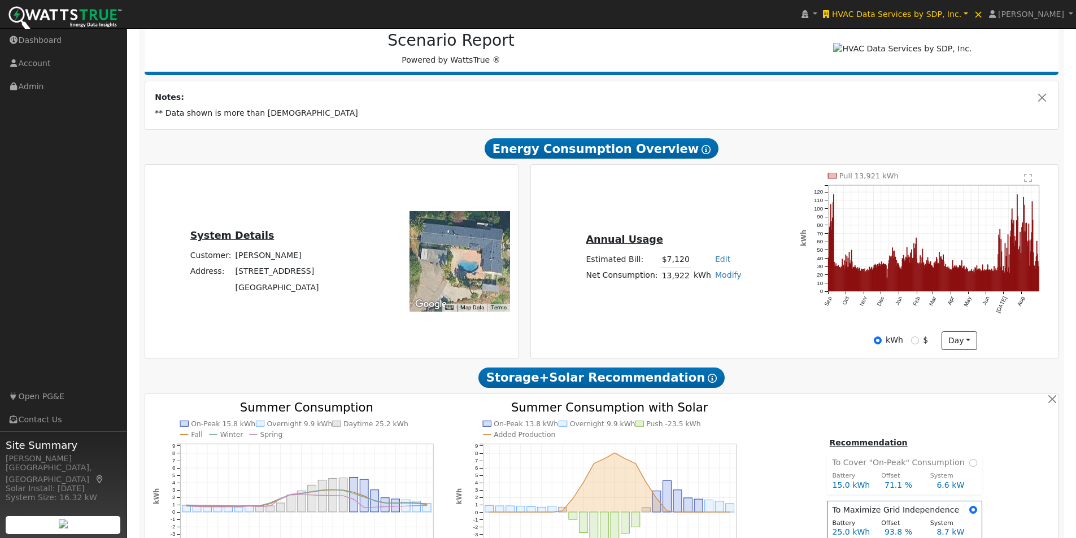
scroll to position [0, 0]
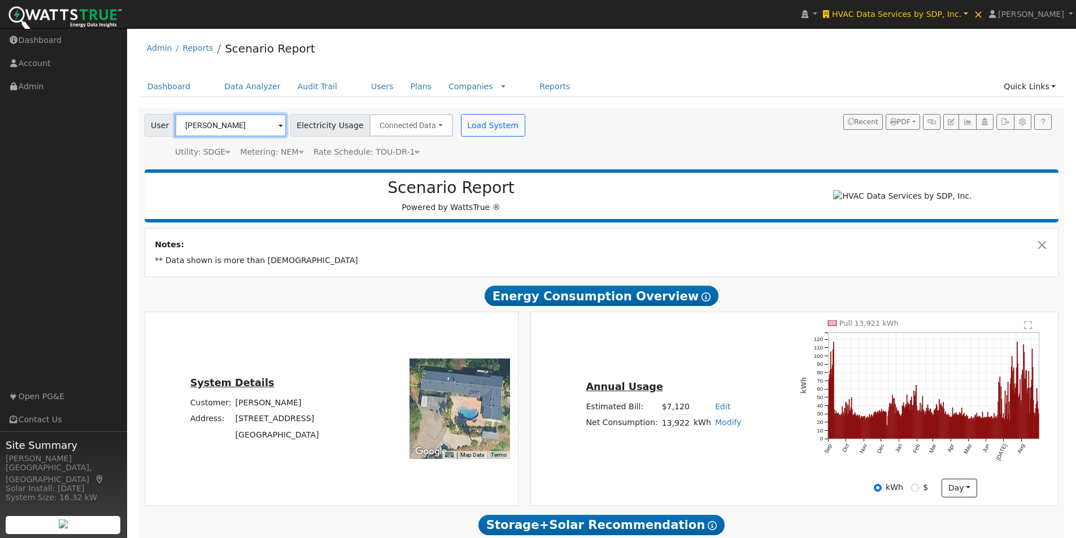
click at [254, 127] on input "[PERSON_NAME]" at bounding box center [230, 125] width 111 height 23
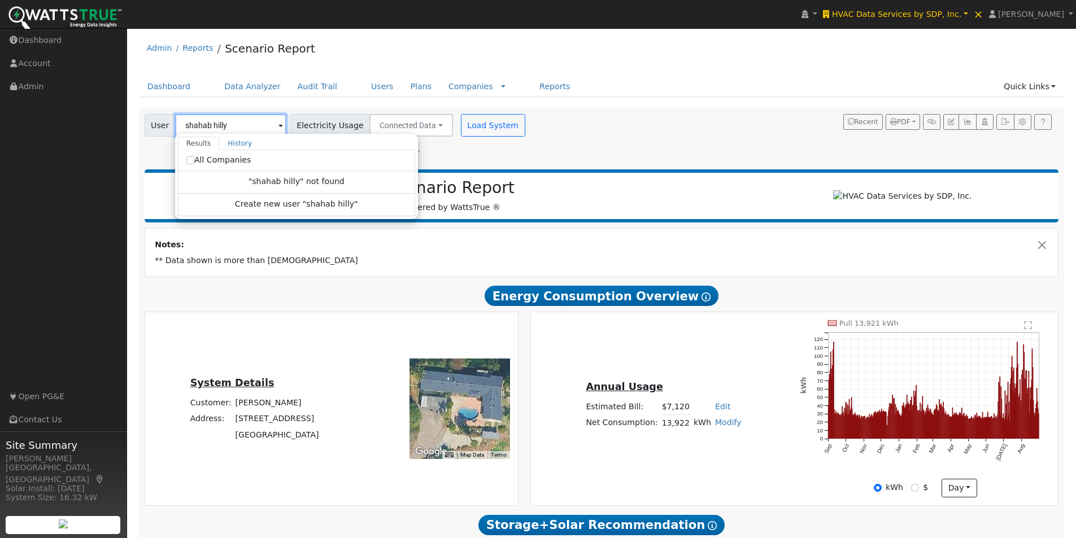
type input "shahab hilly"
click at [189, 162] on input "All Companies" at bounding box center [190, 160] width 8 height 8
checkbox input "true"
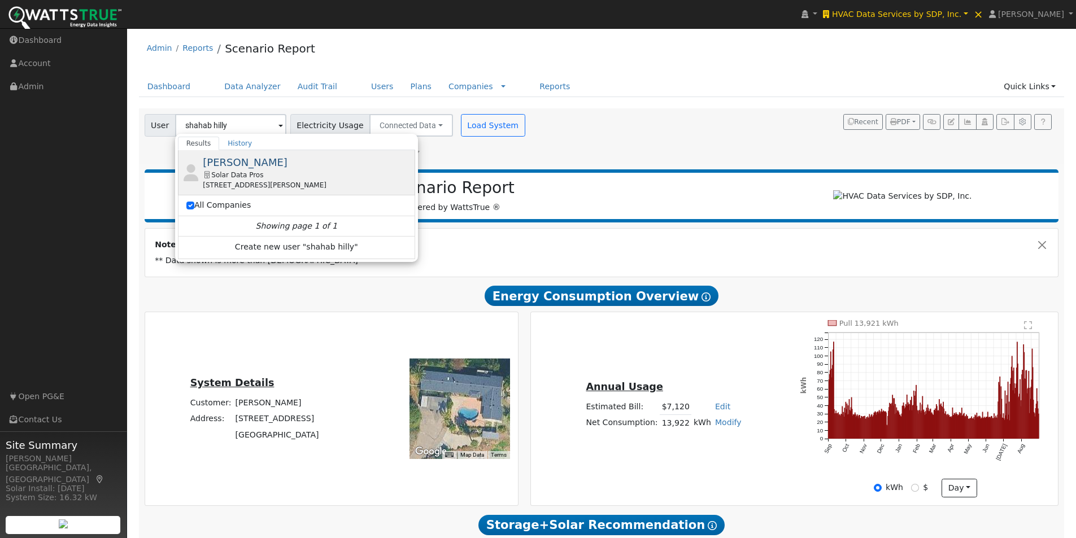
click at [238, 160] on span "[PERSON_NAME]" at bounding box center [245, 162] width 85 height 12
type input "[PERSON_NAME]"
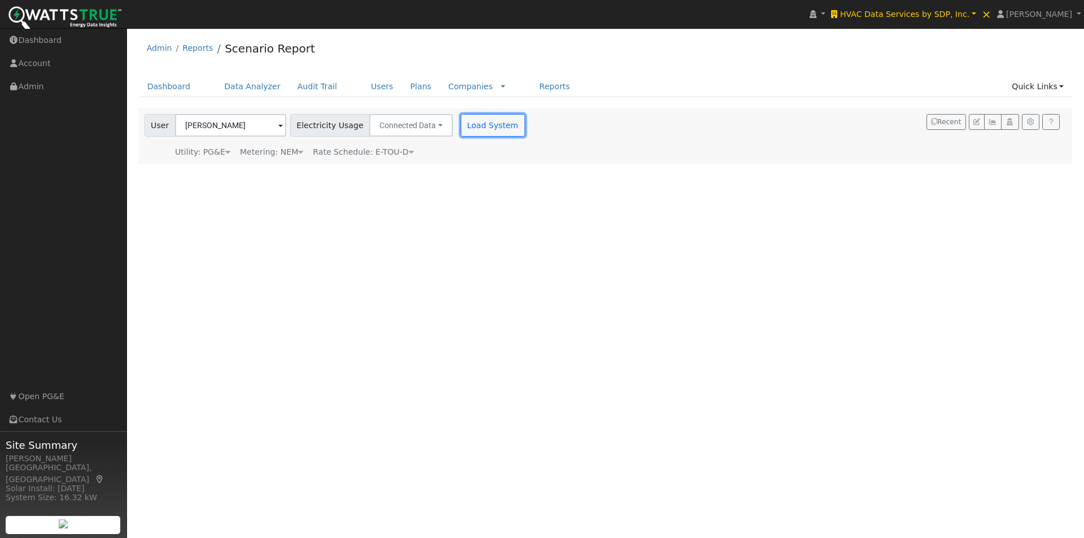
click at [465, 128] on button "Load System" at bounding box center [493, 125] width 64 height 23
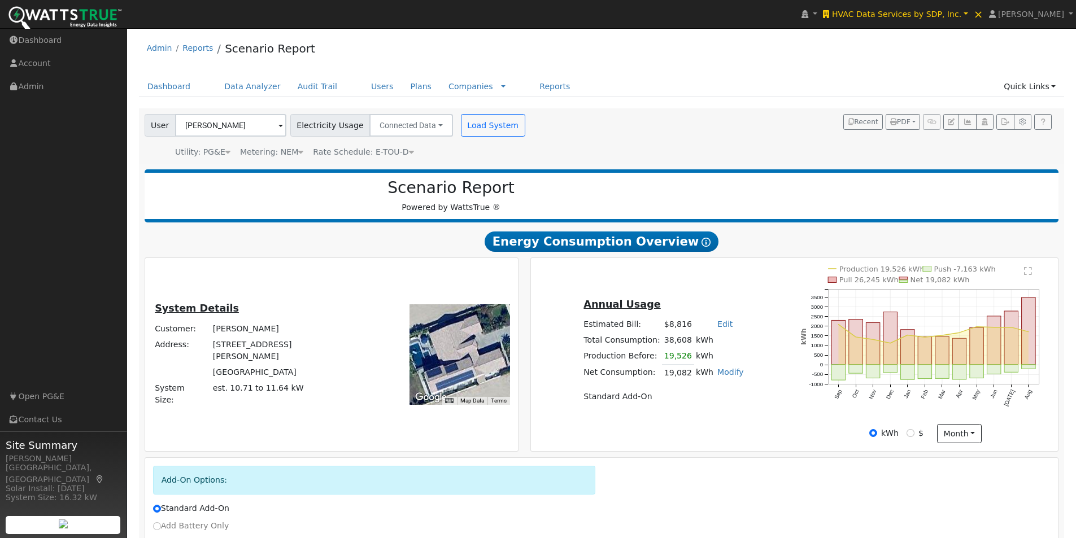
drag, startPoint x: 486, startPoint y: 384, endPoint x: 467, endPoint y: 358, distance: 32.3
click at [467, 358] on div at bounding box center [459, 354] width 101 height 101
click at [962, 439] on button "month" at bounding box center [959, 433] width 45 height 19
click at [958, 463] on link "Day" at bounding box center [977, 457] width 79 height 16
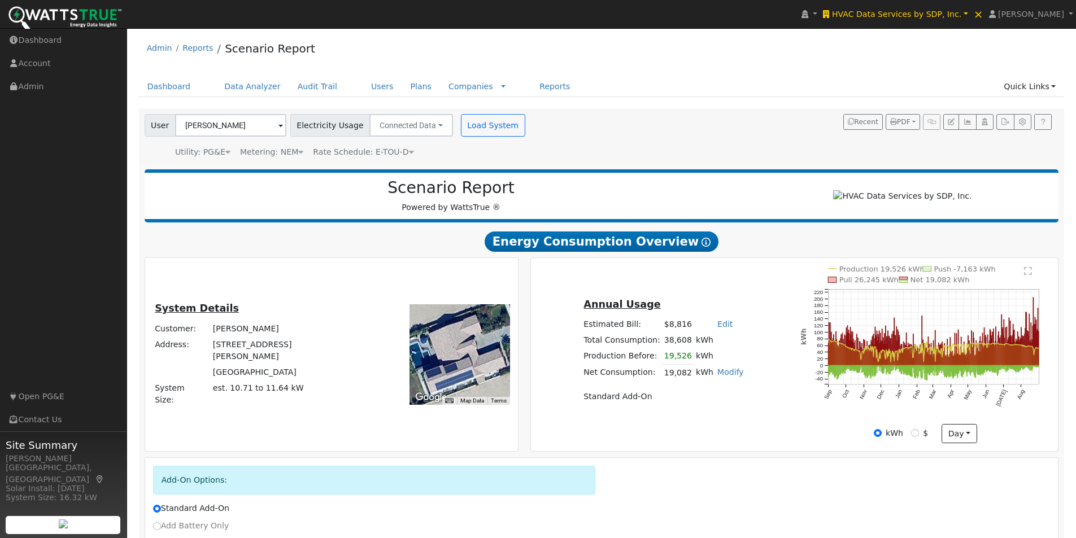
click at [1028, 274] on text "" at bounding box center [1028, 271] width 8 height 9
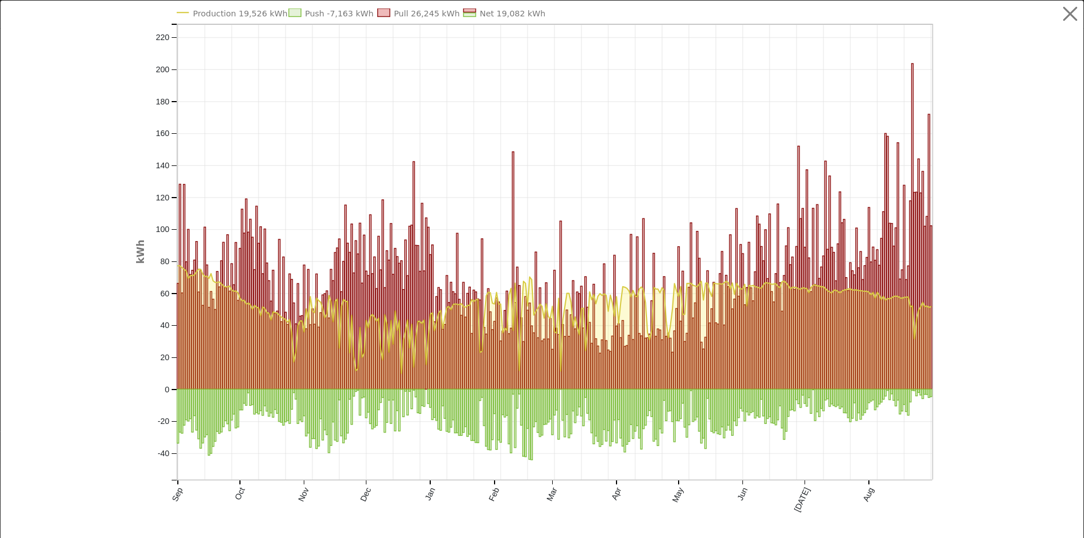
click at [194, 10] on text "Production 19,526 kWh" at bounding box center [240, 13] width 95 height 9
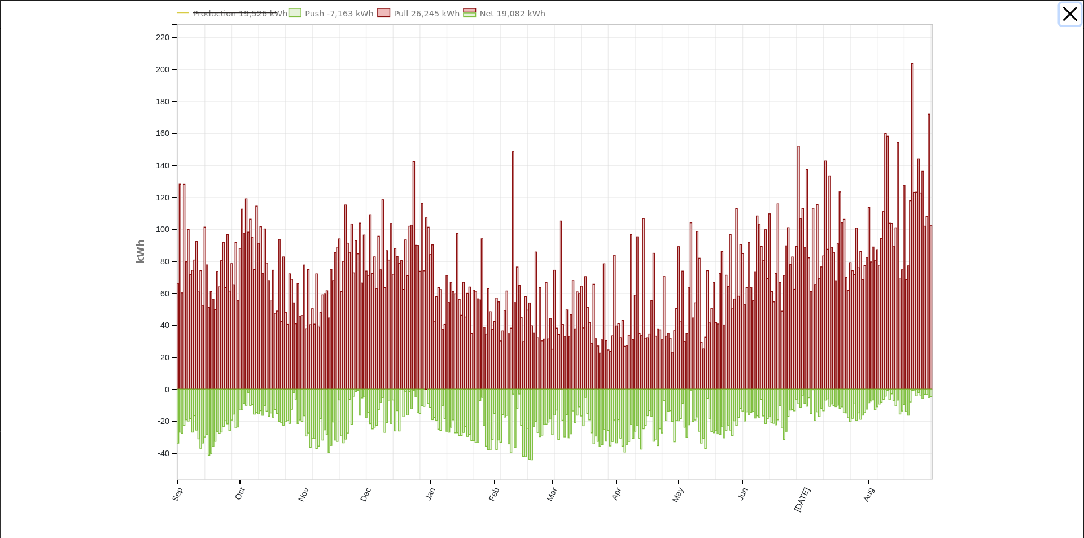
click at [1066, 12] on button "button" at bounding box center [1070, 13] width 21 height 21
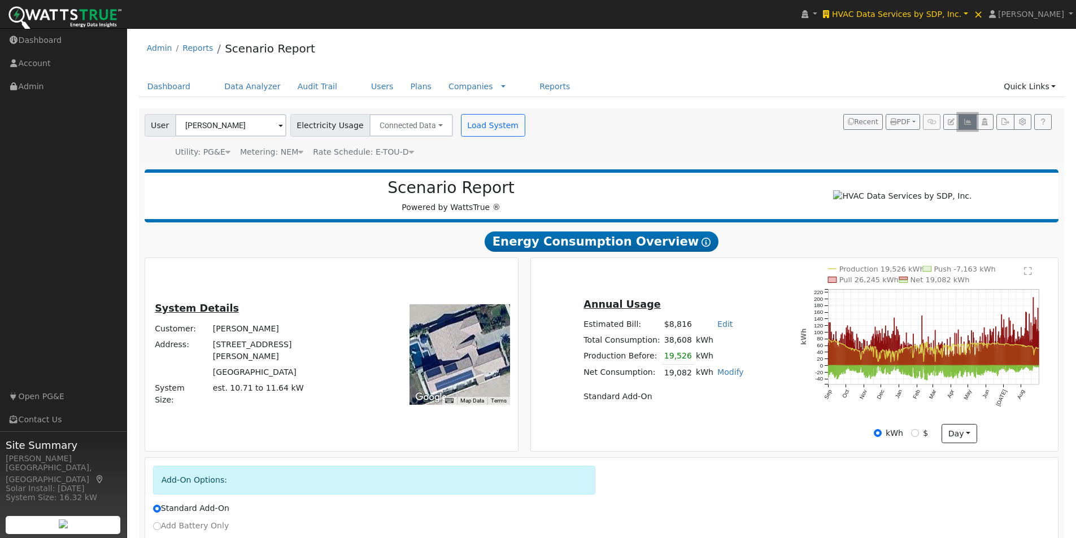
click at [967, 120] on icon "button" at bounding box center [967, 122] width 8 height 7
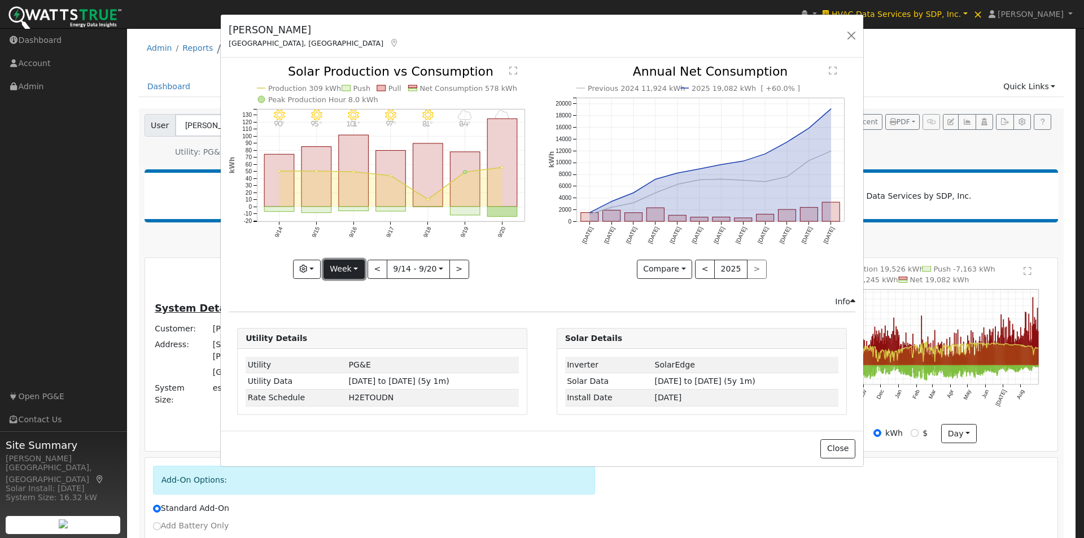
click at [356, 271] on button "Week" at bounding box center [344, 269] width 41 height 19
click at [344, 343] on link "Year" at bounding box center [363, 340] width 79 height 16
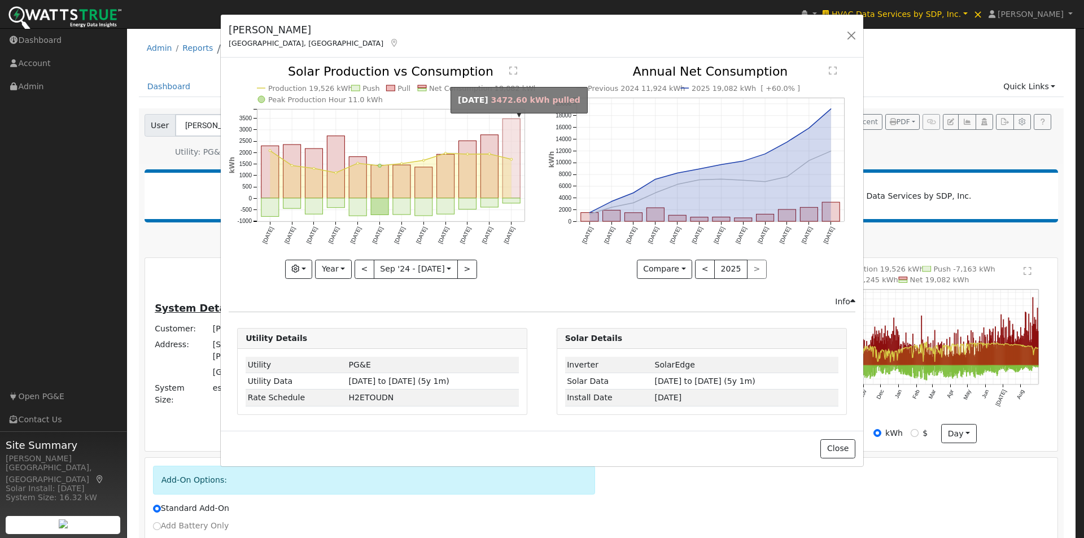
click at [515, 140] on rect "onclick=""" at bounding box center [512, 159] width 18 height 80
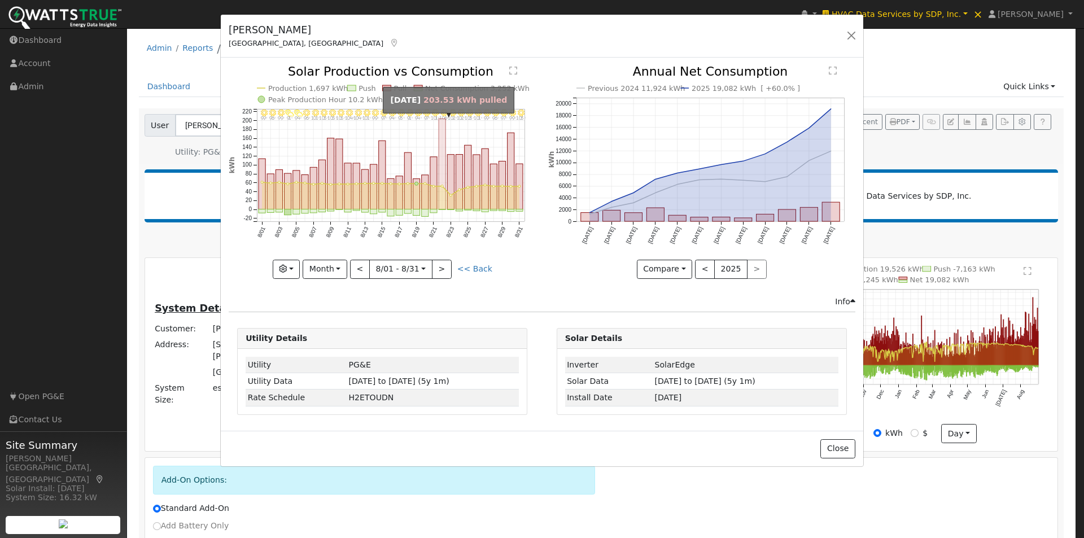
click at [442, 130] on rect "onclick=""" at bounding box center [442, 164] width 7 height 90
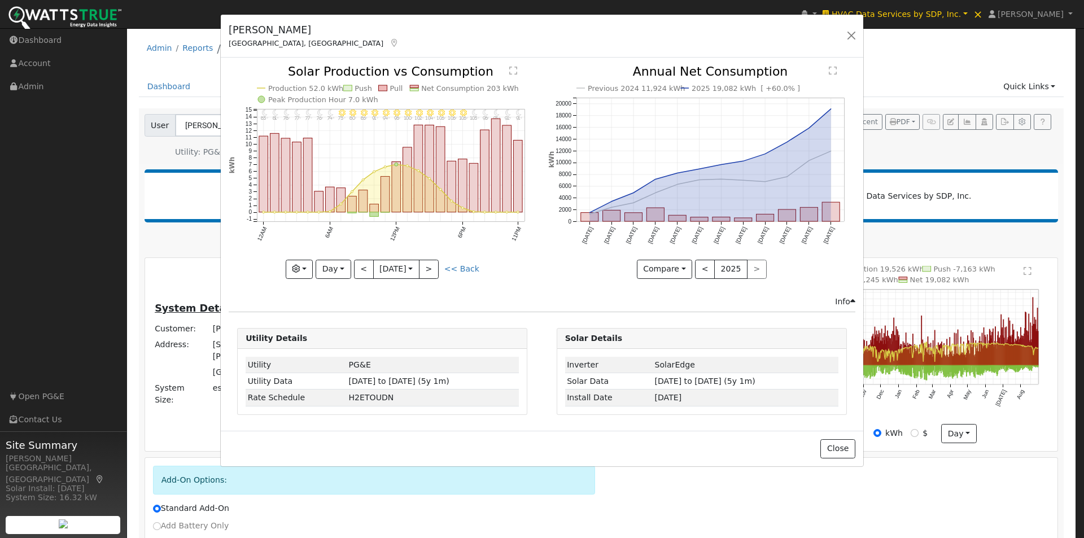
click at [512, 67] on text "" at bounding box center [513, 70] width 8 height 9
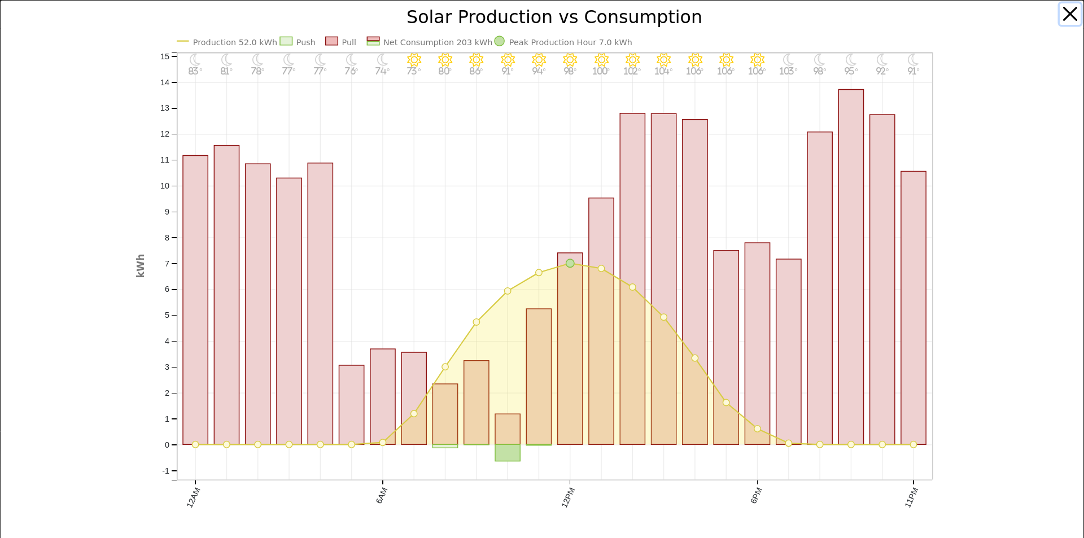
click at [1063, 9] on button "button" at bounding box center [1070, 13] width 21 height 21
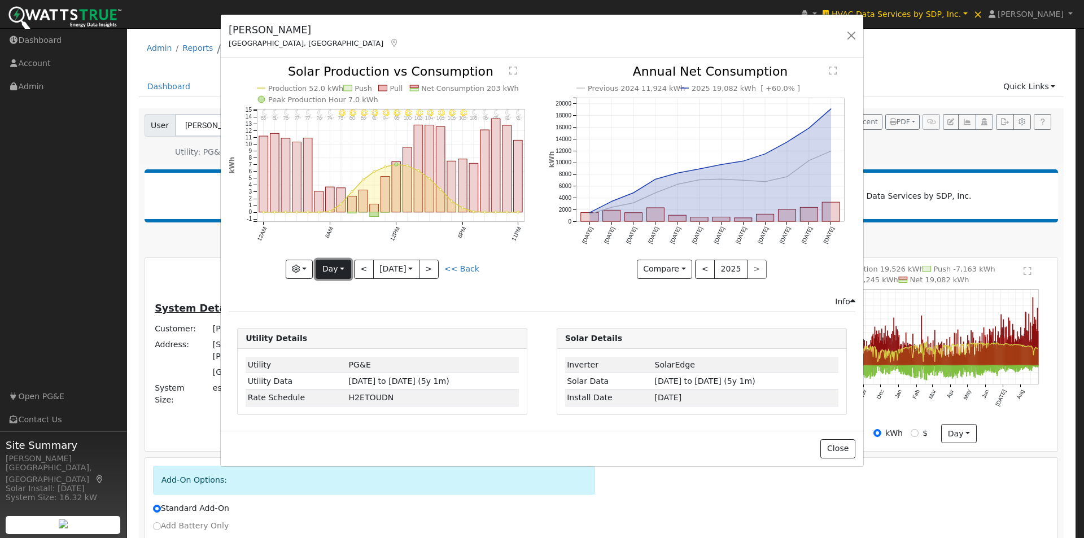
click at [337, 267] on button "Day" at bounding box center [333, 269] width 35 height 19
click at [338, 323] on link "Month" at bounding box center [355, 324] width 79 height 16
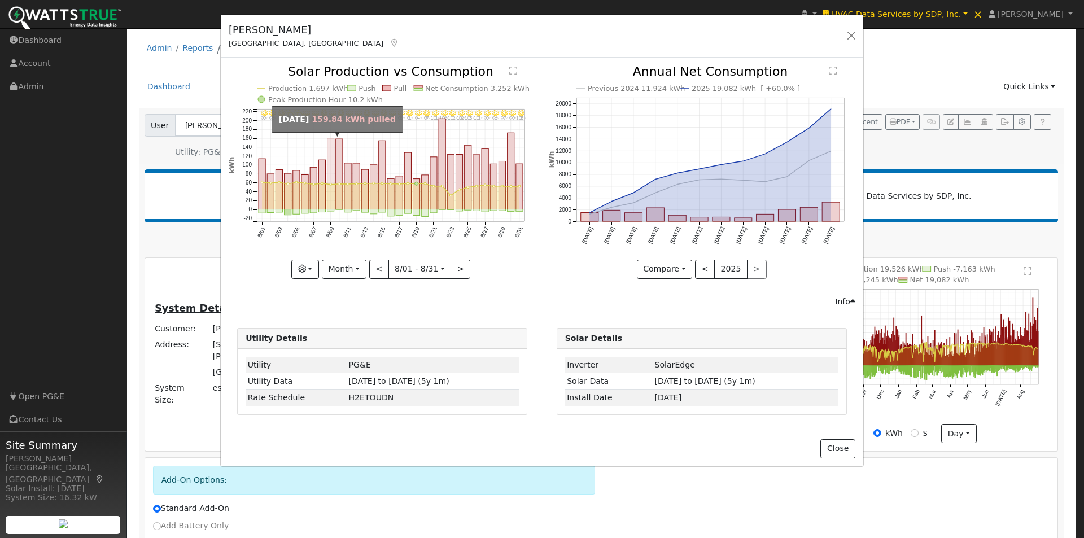
click at [329, 146] on rect "onclick=""" at bounding box center [331, 173] width 7 height 71
type input "[DATE]"
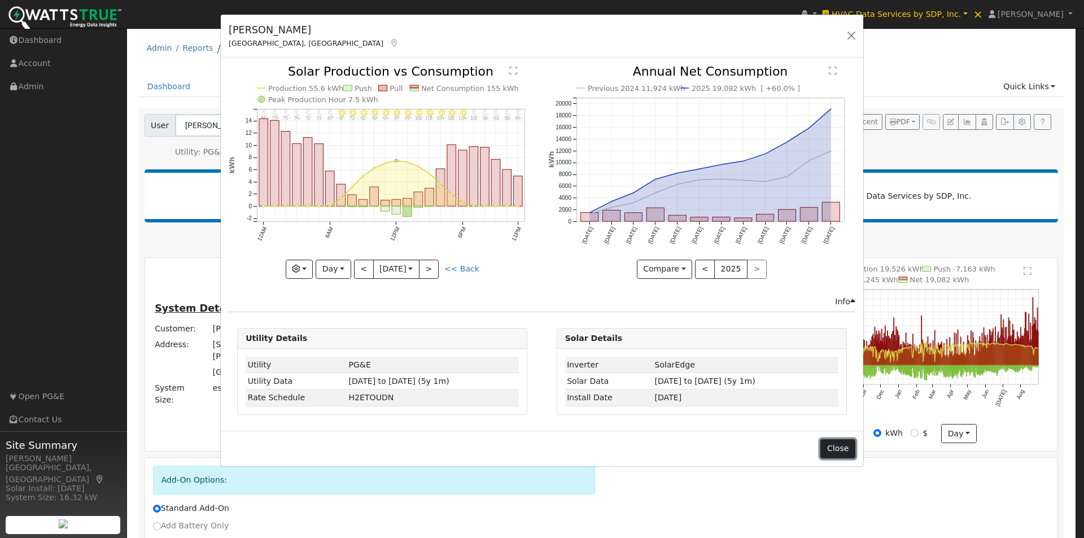
click at [839, 450] on button "Close" at bounding box center [838, 448] width 34 height 19
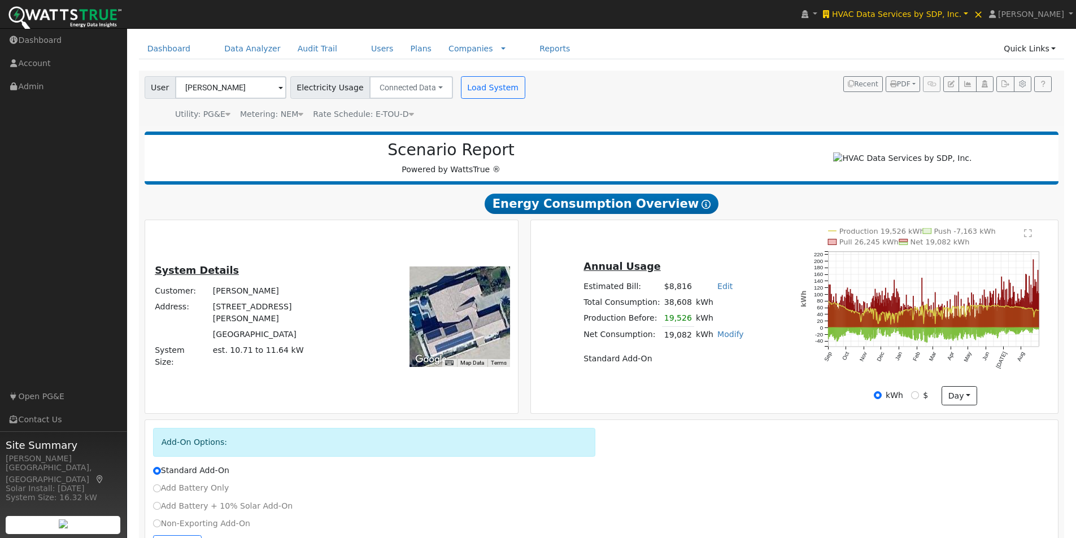
scroll to position [84, 0]
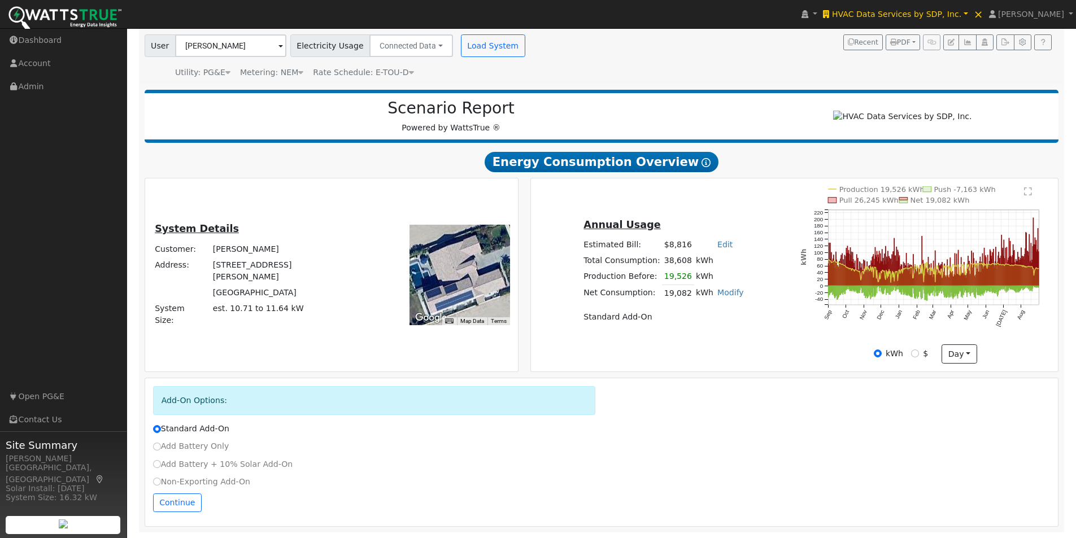
drag, startPoint x: 485, startPoint y: 278, endPoint x: 485, endPoint y: 272, distance: 6.2
click at [486, 272] on div at bounding box center [459, 275] width 101 height 101
click at [159, 447] on input "Add Battery Only" at bounding box center [157, 447] width 8 height 8
radio input "true"
radio input "false"
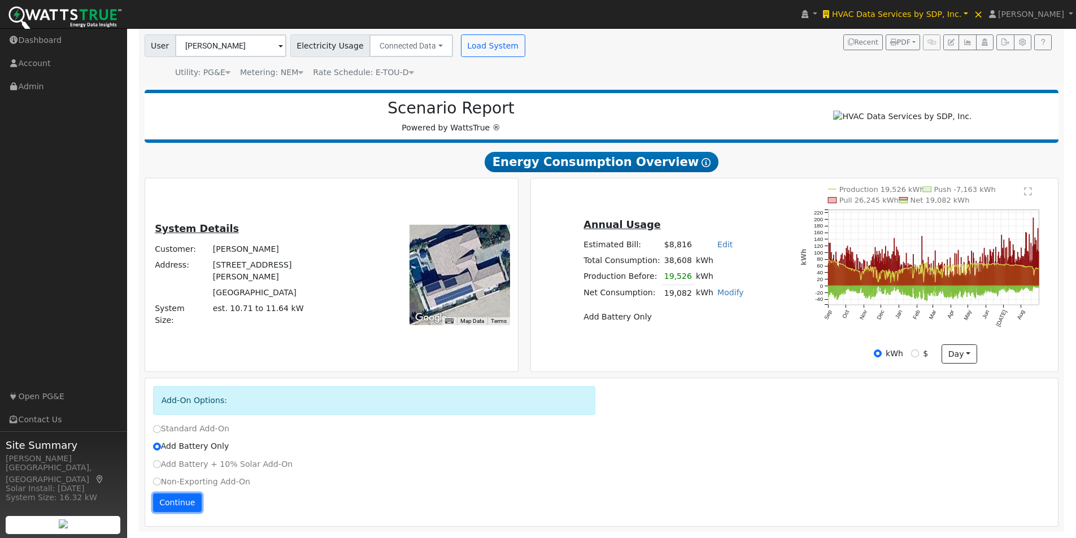
click at [177, 502] on button "Continue" at bounding box center [177, 503] width 49 height 19
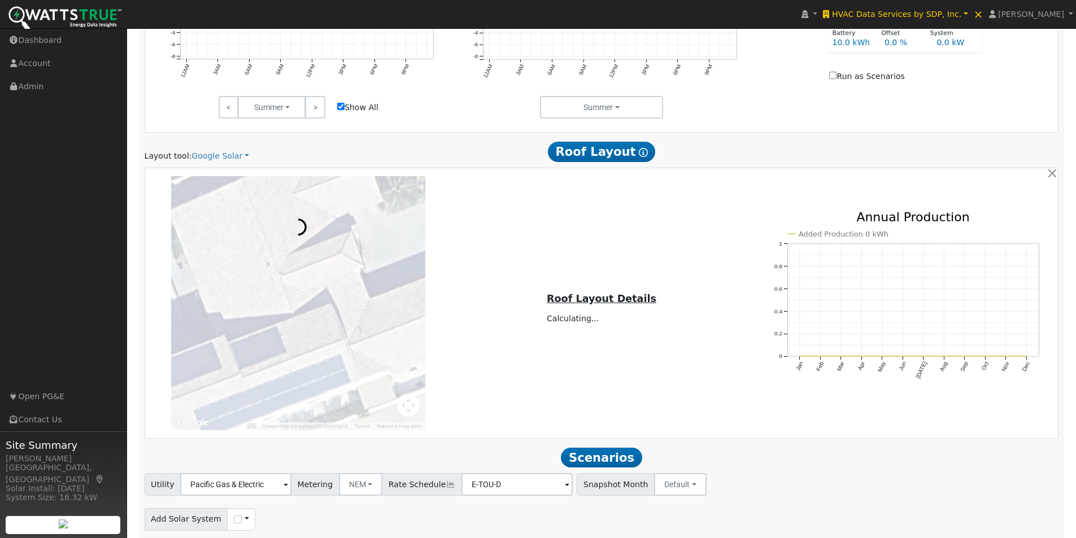
scroll to position [730, 0]
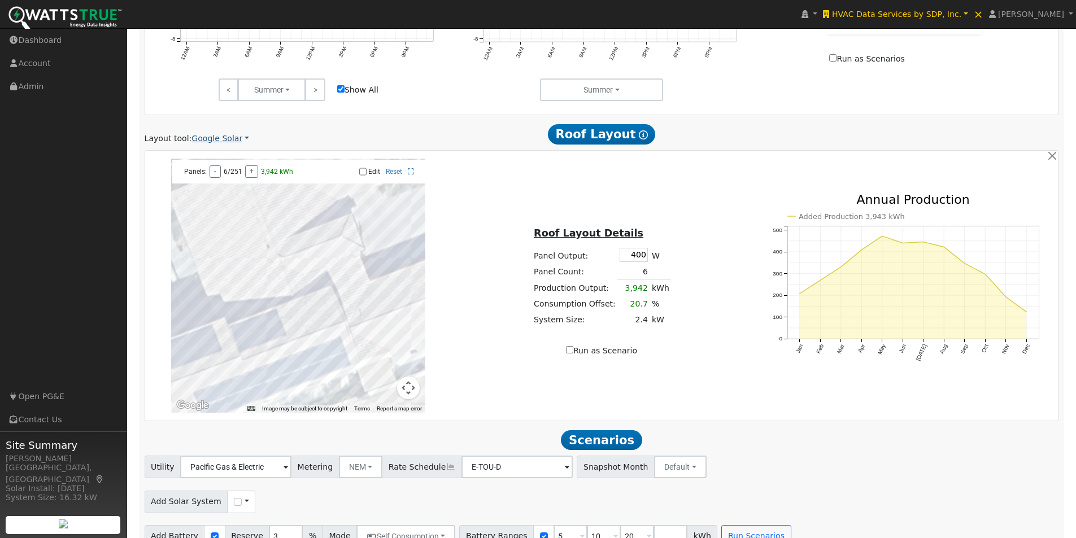
click at [229, 142] on link "Google Solar" at bounding box center [220, 139] width 58 height 12
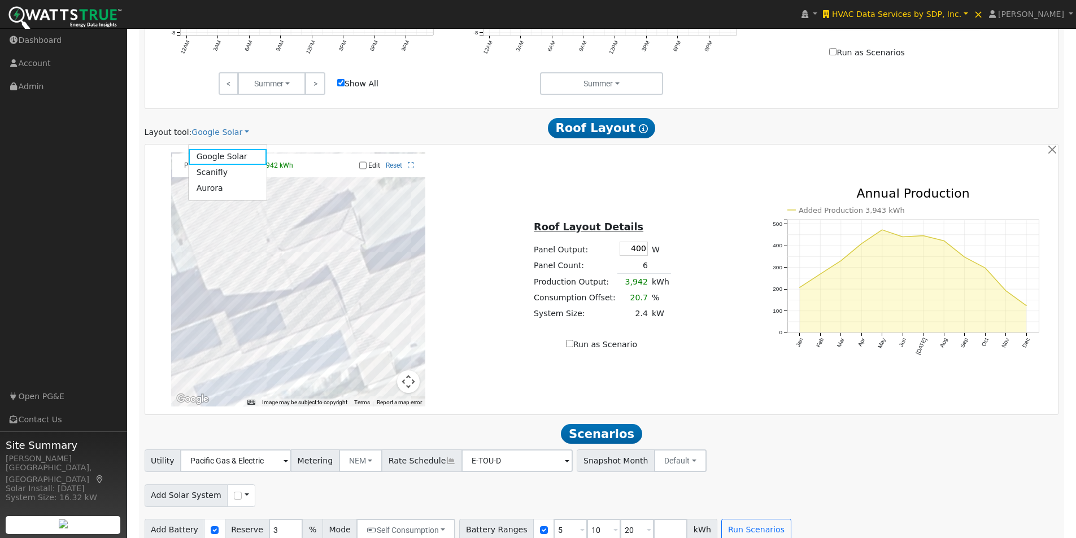
scroll to position [757, 0]
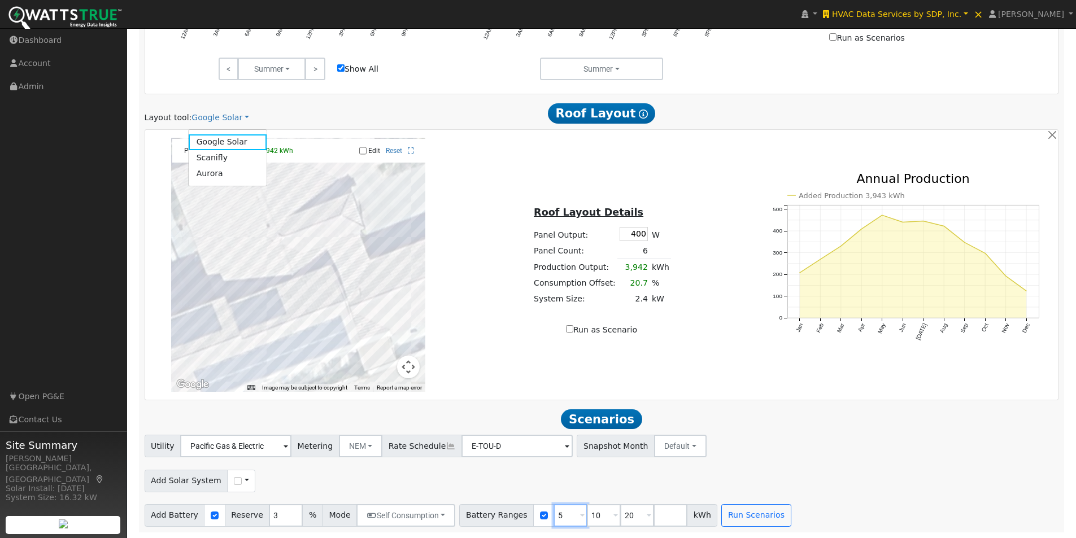
drag, startPoint x: 547, startPoint y: 517, endPoint x: 520, endPoint y: 511, distance: 27.8
click at [522, 522] on div "Battery Ranges 5 Overrides Reserve % Mode None None Self Consumption Peak Savin…" at bounding box center [588, 515] width 258 height 23
type input "10"
type input "20"
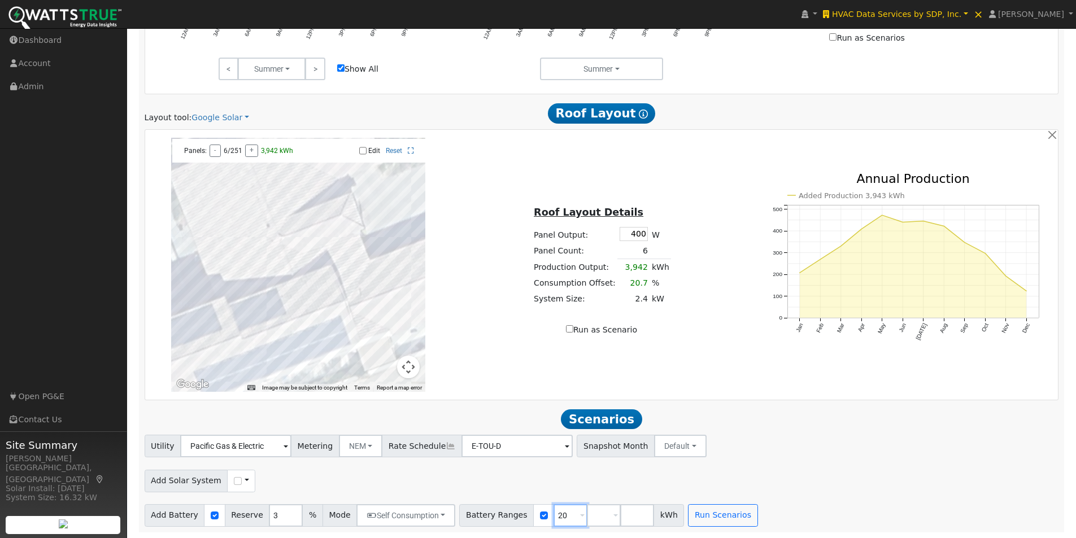
type input "2"
type input "13.5"
type input "27"
type input "40.5"
click at [734, 520] on button "Run Scenarios" at bounding box center [755, 515] width 69 height 23
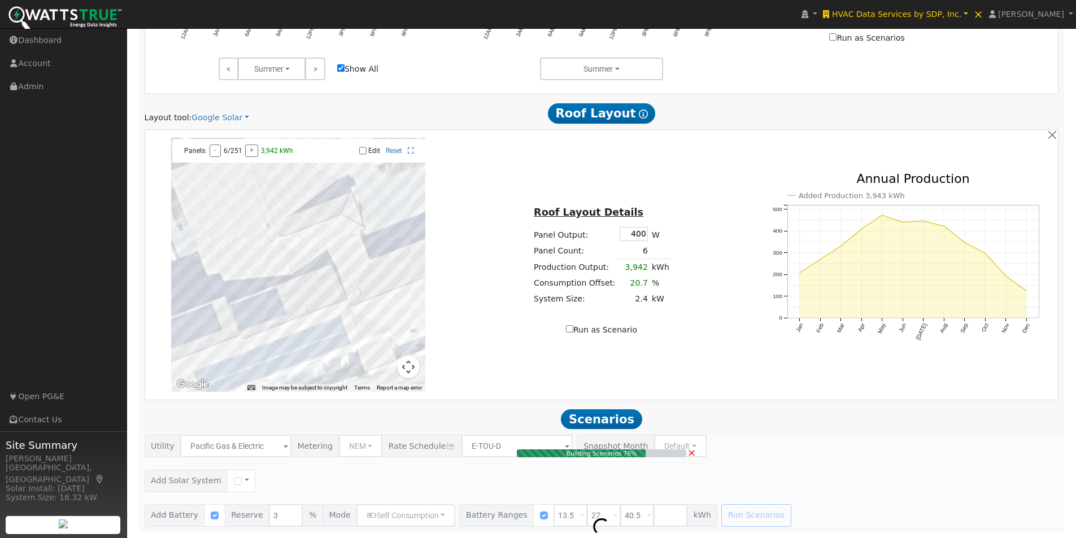
type input "$16,200"
type input "$4,860"
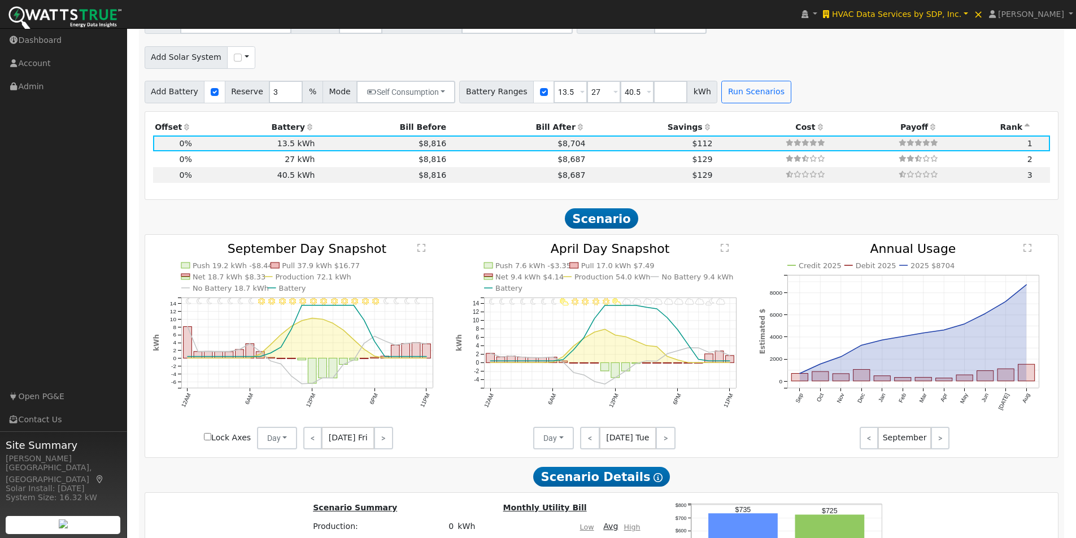
scroll to position [1188, 0]
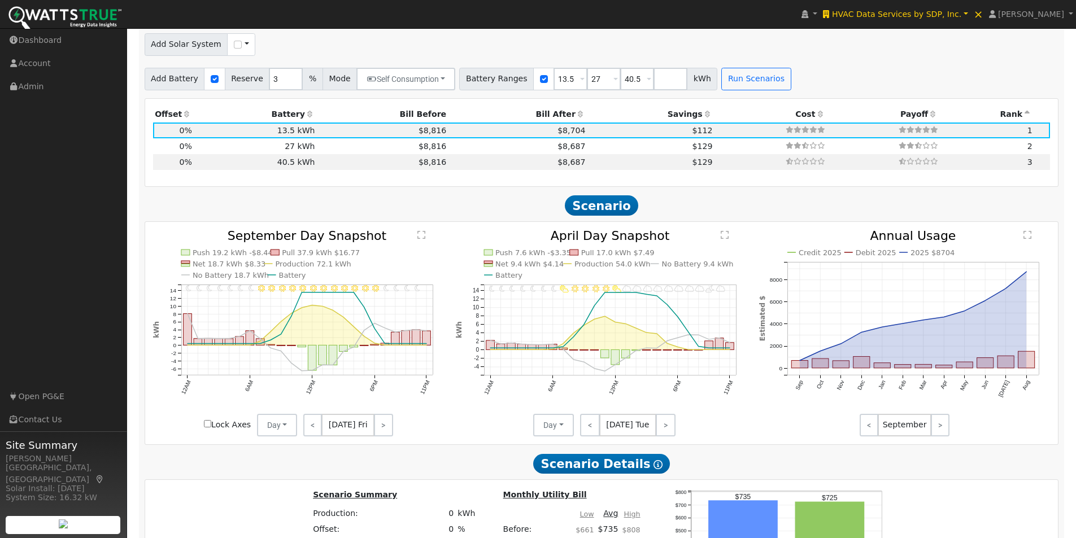
click at [726, 238] on text "" at bounding box center [725, 234] width 8 height 9
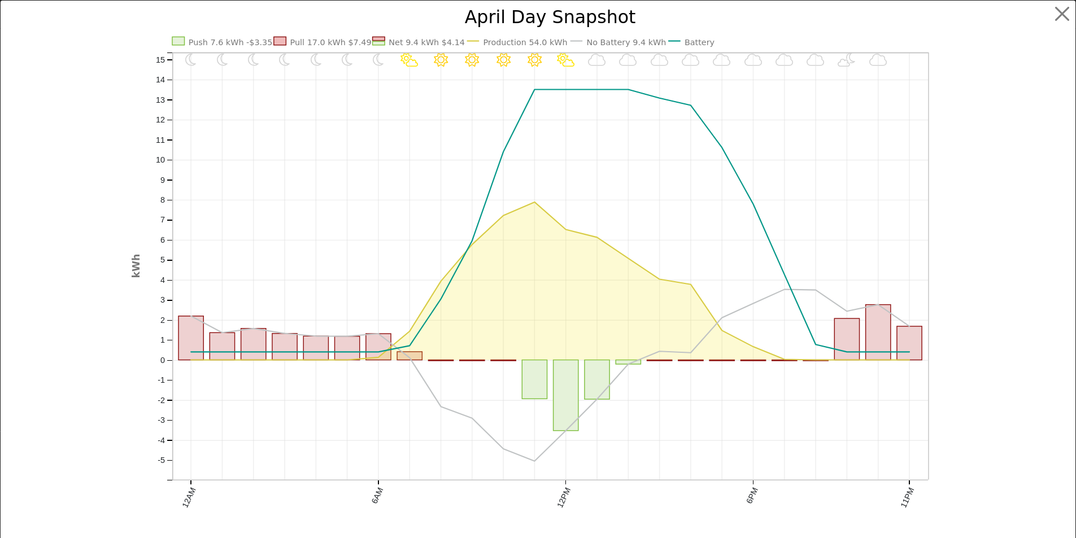
scroll to position [1191, 0]
click at [1060, 10] on button "button" at bounding box center [1070, 13] width 21 height 21
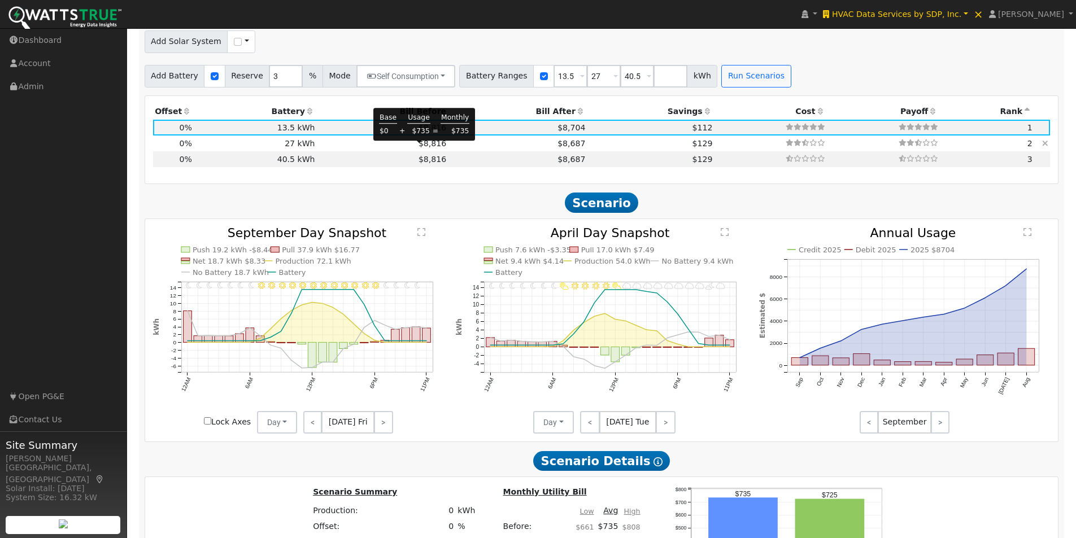
click at [418, 147] on span "$8,816" at bounding box center [432, 143] width 28 height 9
type input "$32,400"
type input "$9,720"
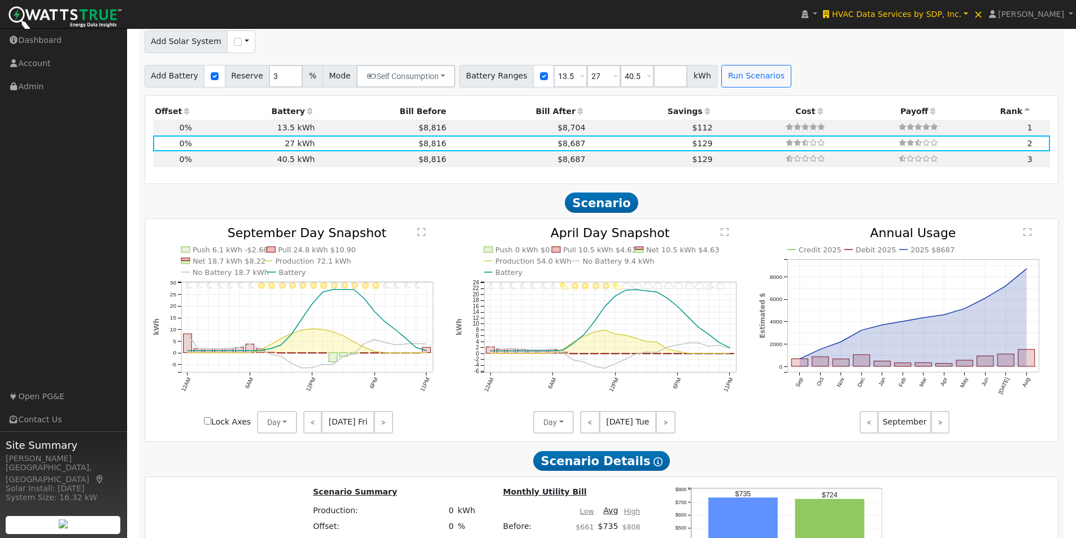
click at [726, 237] on text "" at bounding box center [725, 232] width 8 height 9
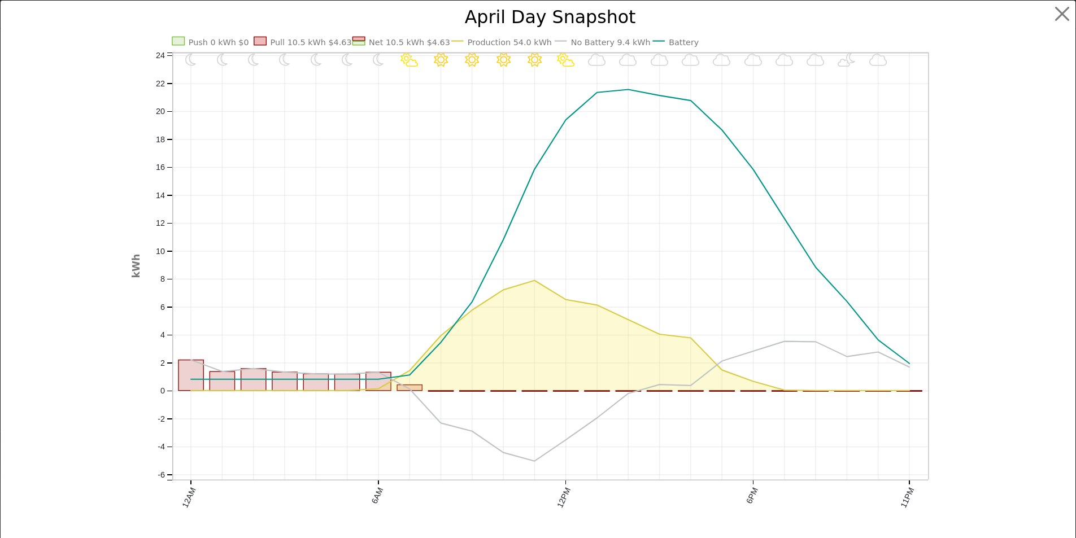
scroll to position [1193, 0]
click at [1063, 15] on button "button" at bounding box center [1070, 13] width 21 height 21
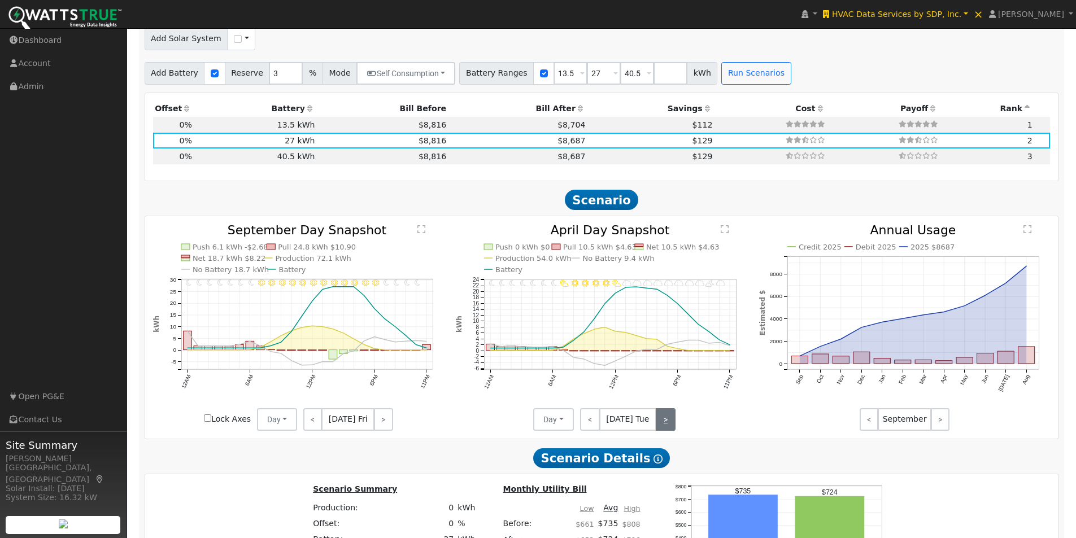
click at [665, 428] on link ">" at bounding box center [666, 419] width 20 height 23
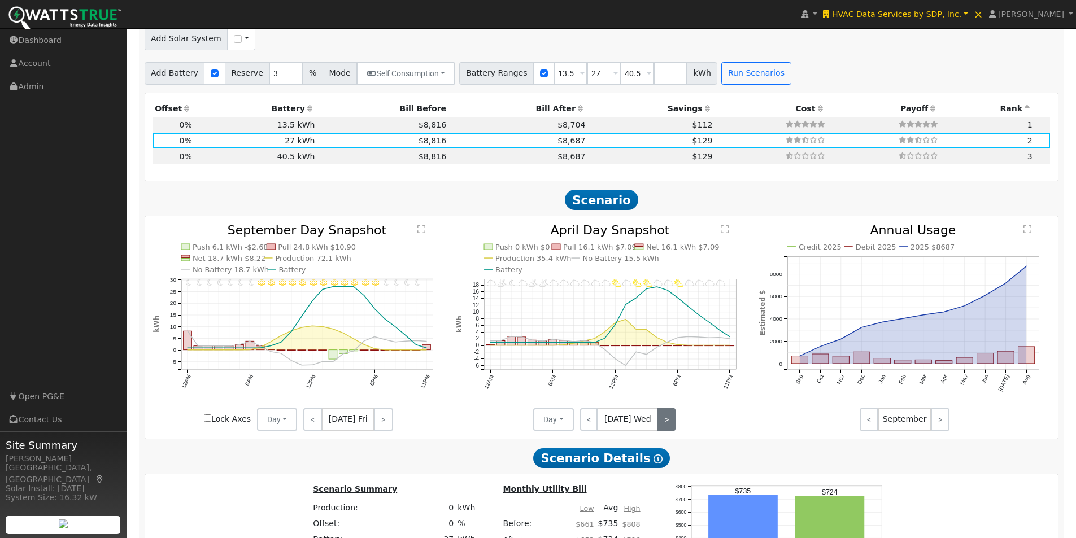
click at [665, 419] on link ">" at bounding box center [666, 419] width 18 height 23
click at [722, 234] on text "" at bounding box center [725, 229] width 8 height 9
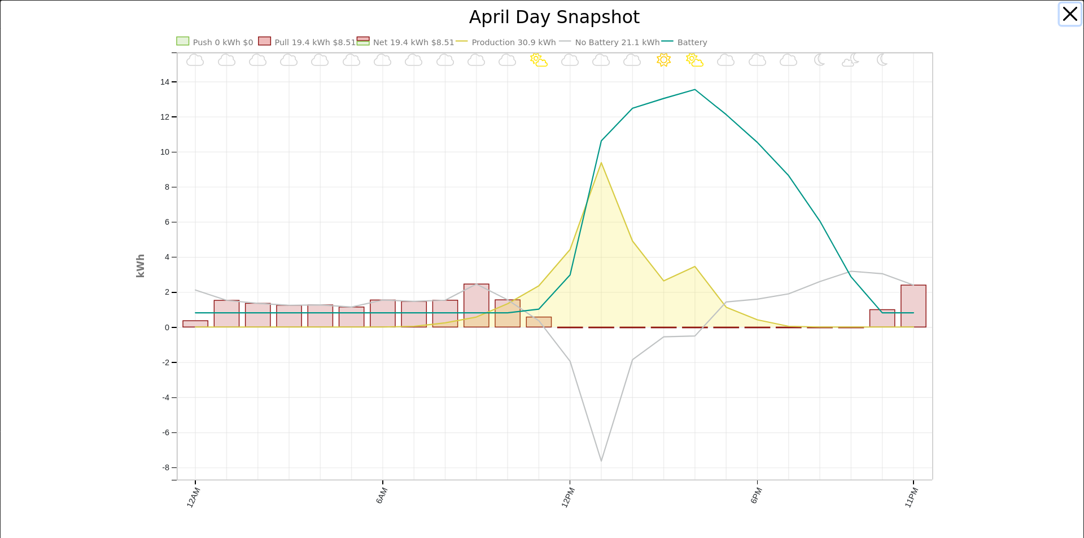
click at [1062, 15] on button "button" at bounding box center [1070, 13] width 21 height 21
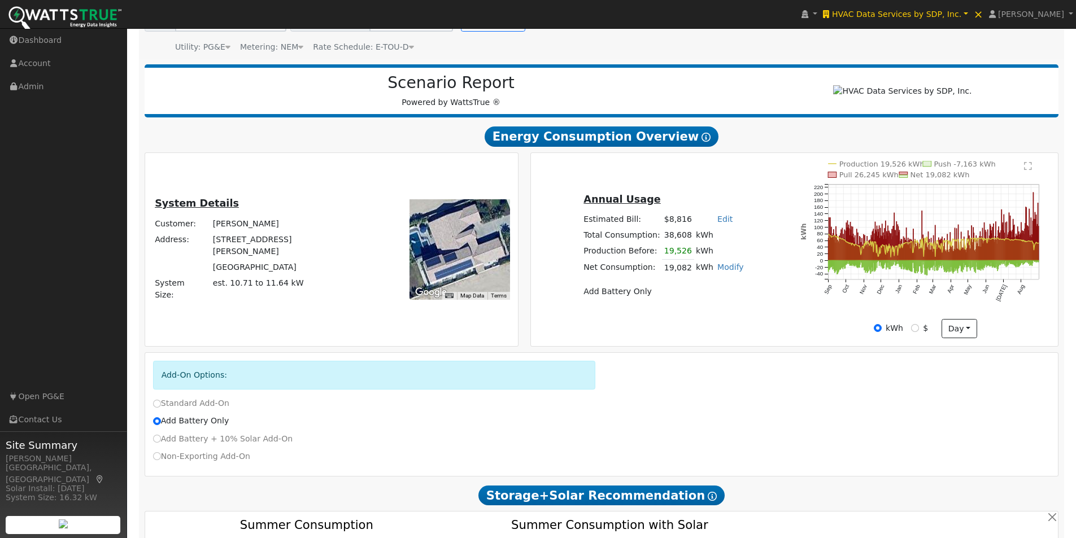
scroll to position [124, 0]
